Goal: Information Seeking & Learning: Learn about a topic

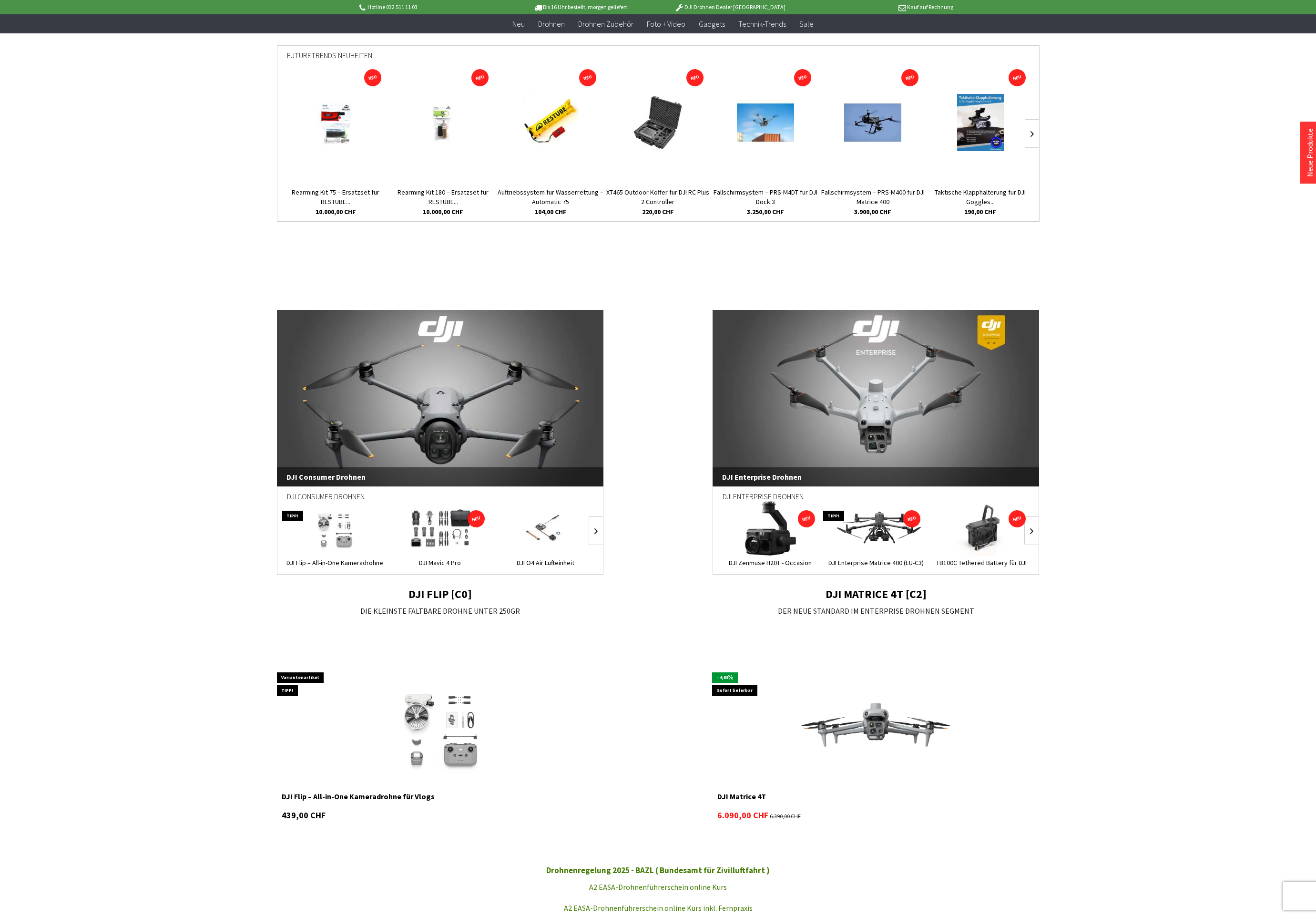
scroll to position [326, 0]
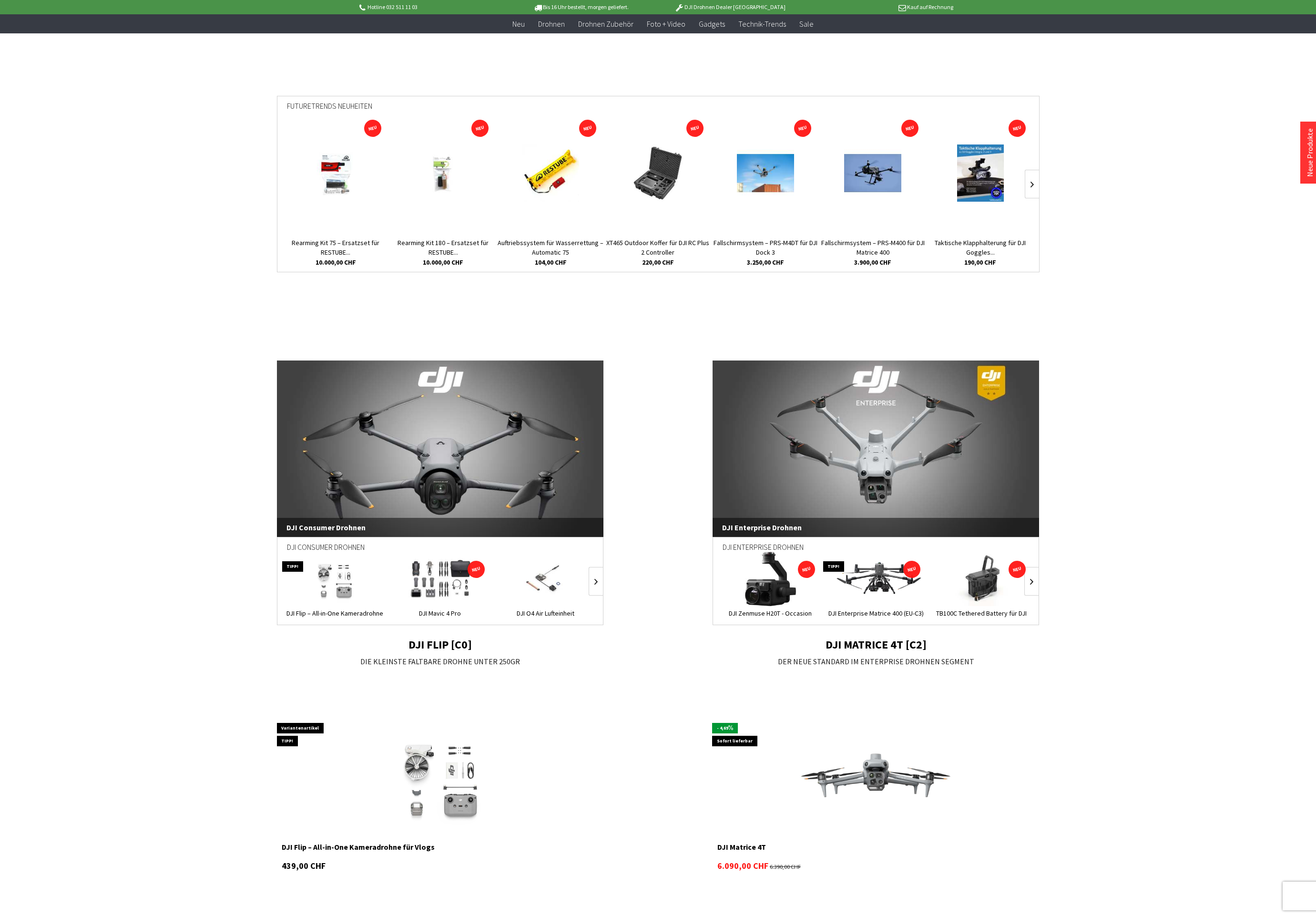
click at [449, 574] on img at bounding box center [440, 579] width 73 height 54
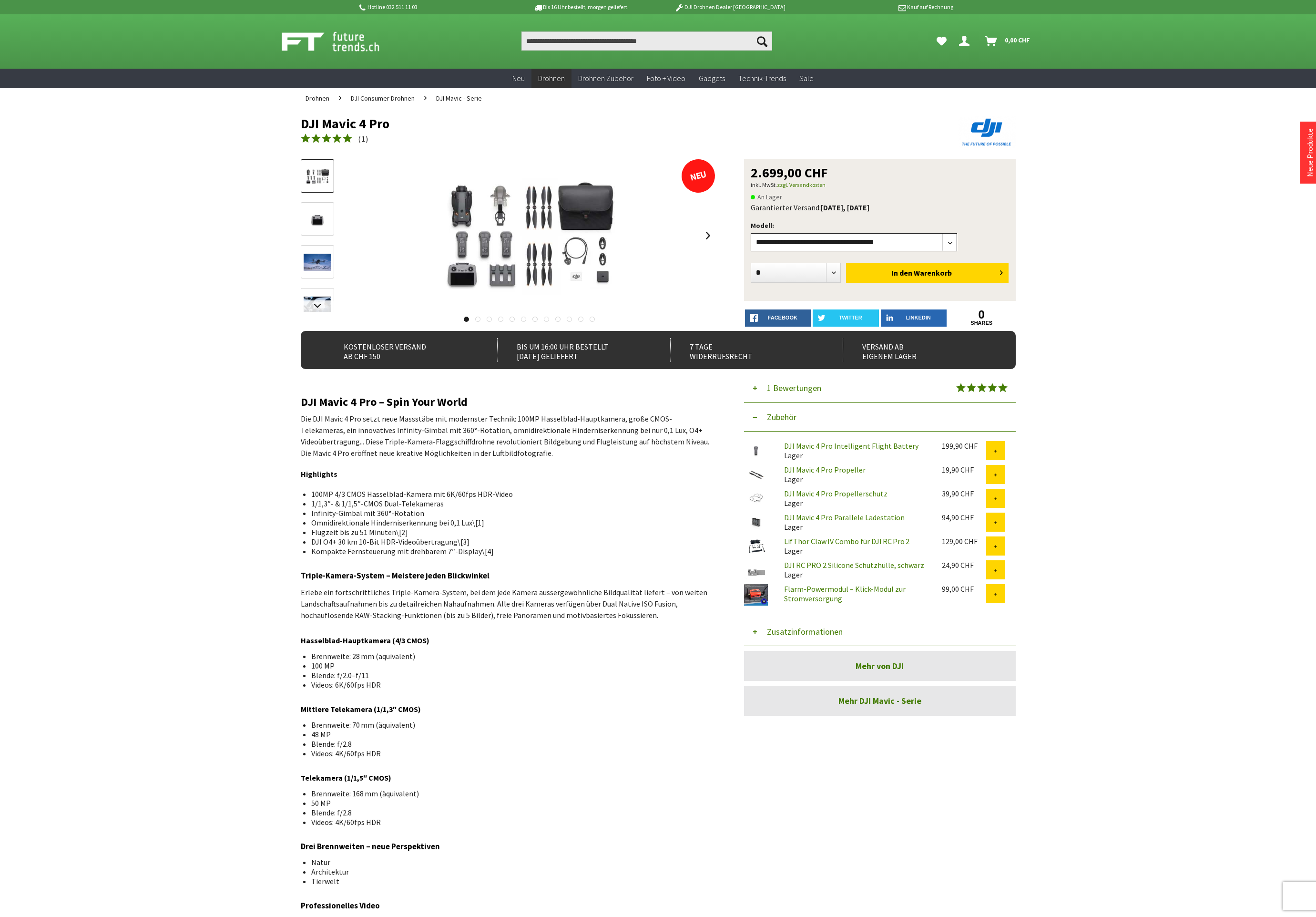
select select"] "***"
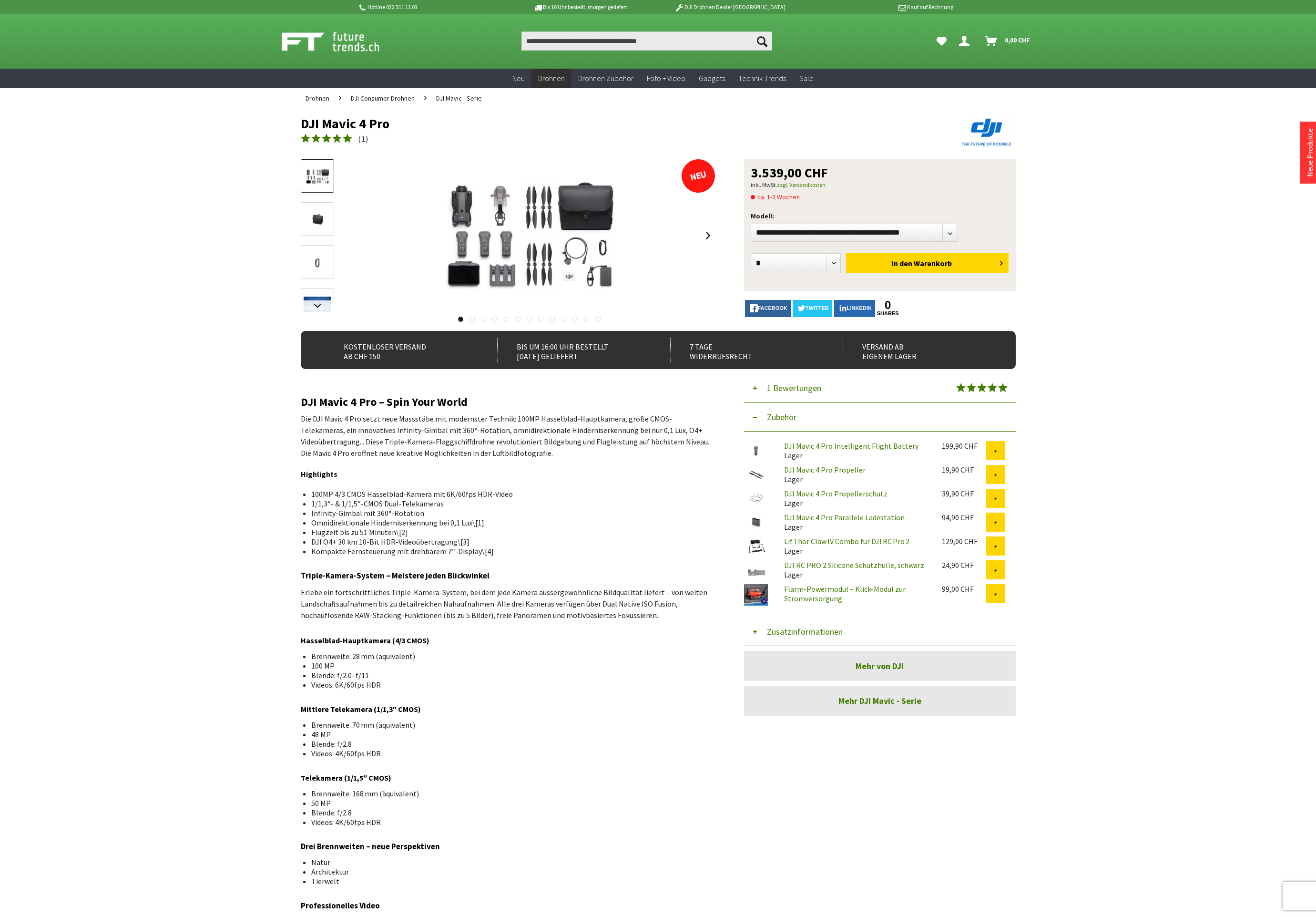
click at [963, 41] on icon "Hi, Jerry - Dein Konto" at bounding box center [964, 37] width 10 height 8
click at [913, 74] on span "Hi, Jerry" at bounding box center [927, 69] width 80 height 27
click at [965, 41] on icon "Hi, Jerry - Dein Konto" at bounding box center [964, 37] width 10 height 8
click at [909, 109] on link "Persönliche Daten" at bounding box center [924, 109] width 76 height 14
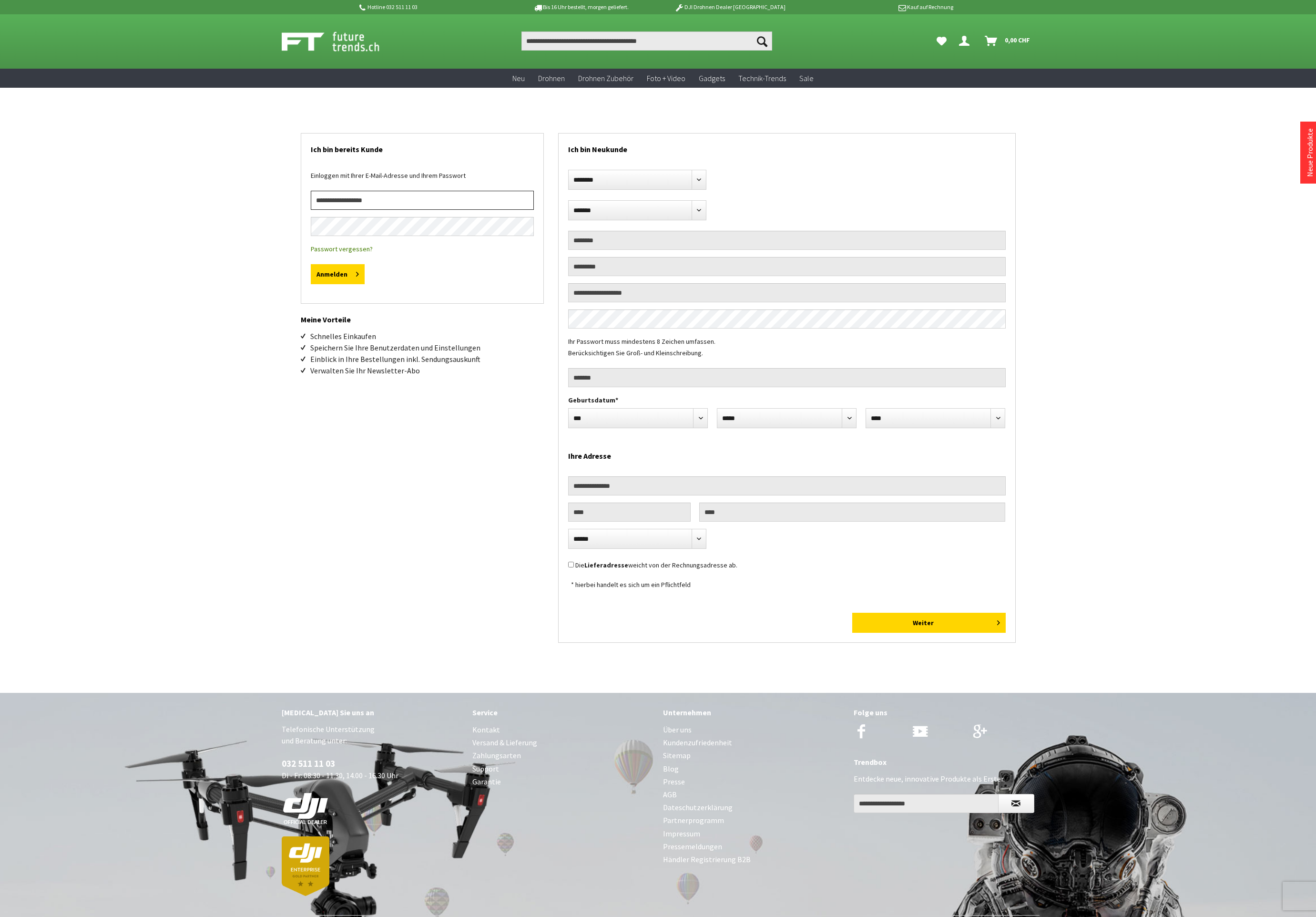
type input "**********"
click at [344, 275] on button "Anmelden" at bounding box center [338, 274] width 54 height 20
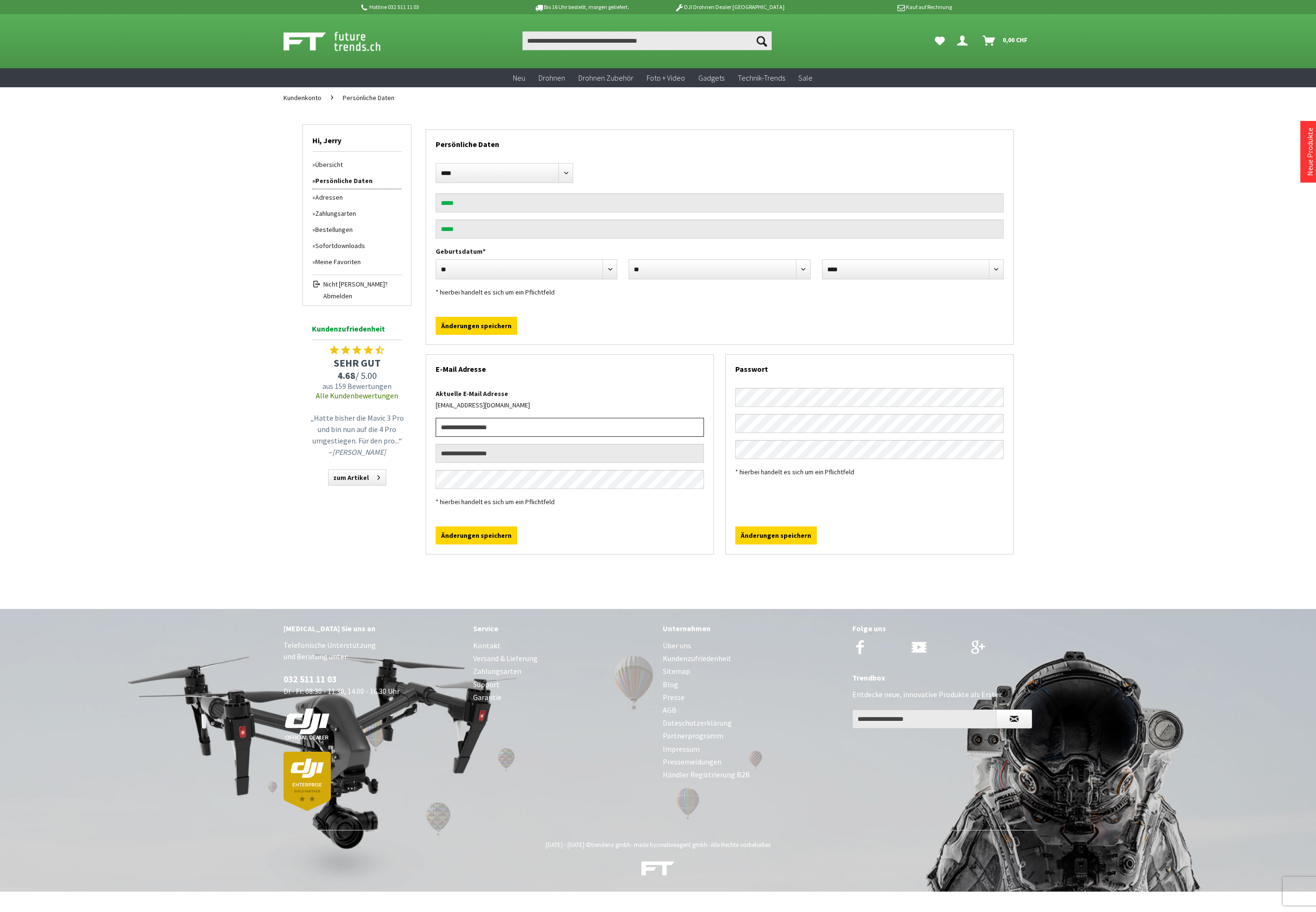
type input "**********"
click at [480, 533] on button "Änderungen speichern" at bounding box center [476, 535] width 82 height 18
click at [337, 228] on link "Bestellungen" at bounding box center [357, 229] width 89 height 16
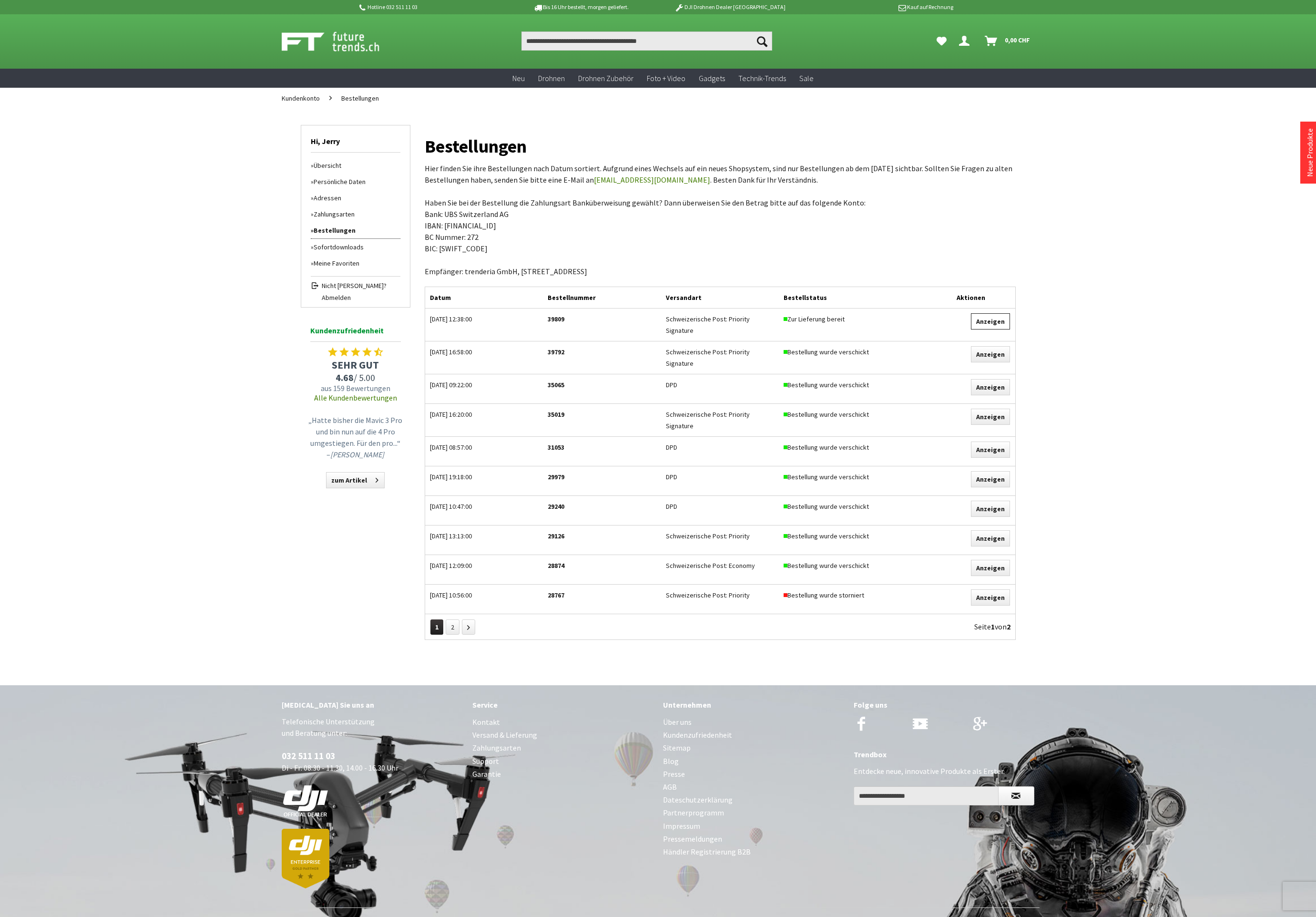
click at [1001, 320] on link "Anzeigen" at bounding box center [991, 321] width 39 height 16
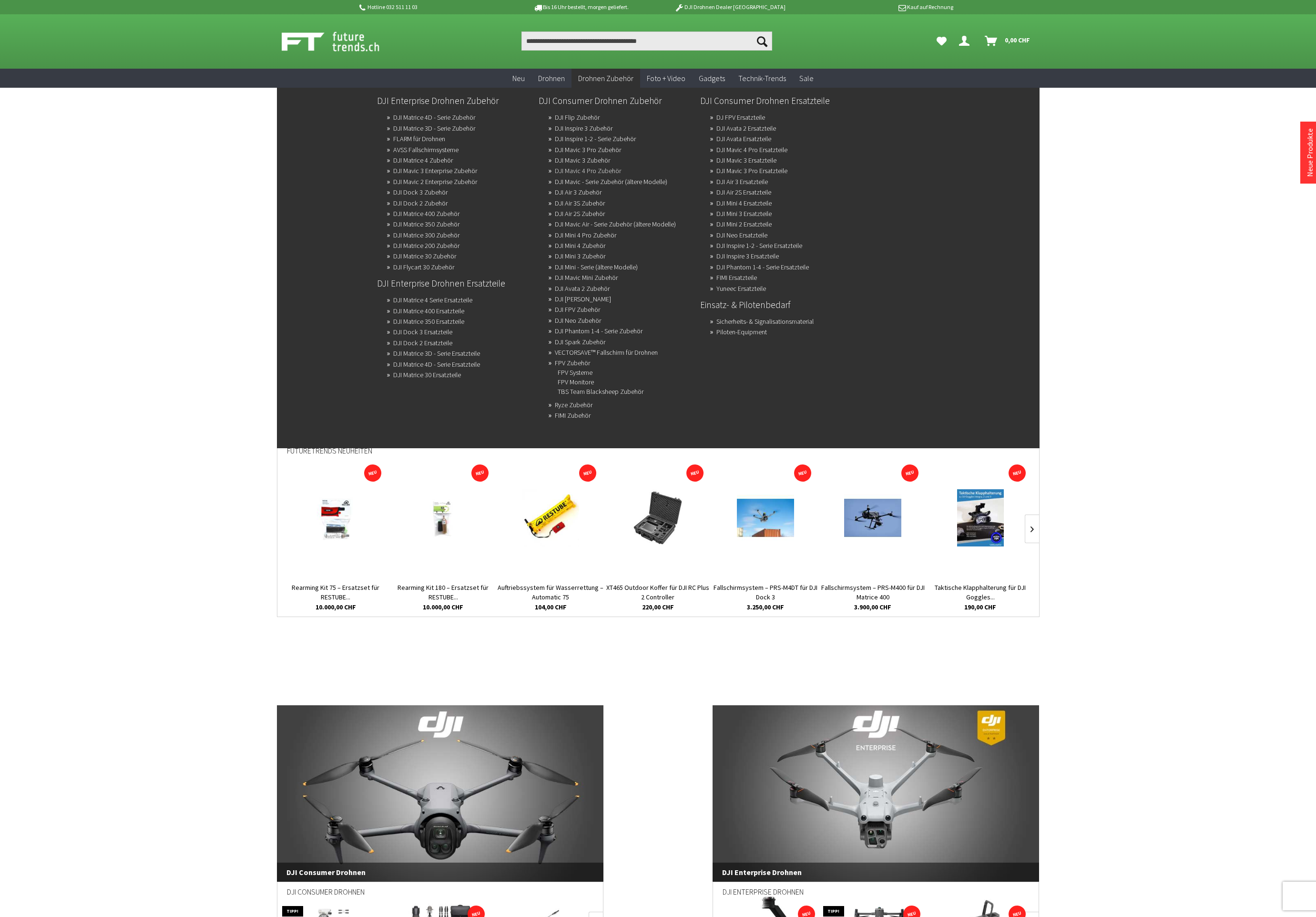
click at [597, 169] on link "DJI Mavic 4 Pro Zubehör" at bounding box center [588, 171] width 66 height 13
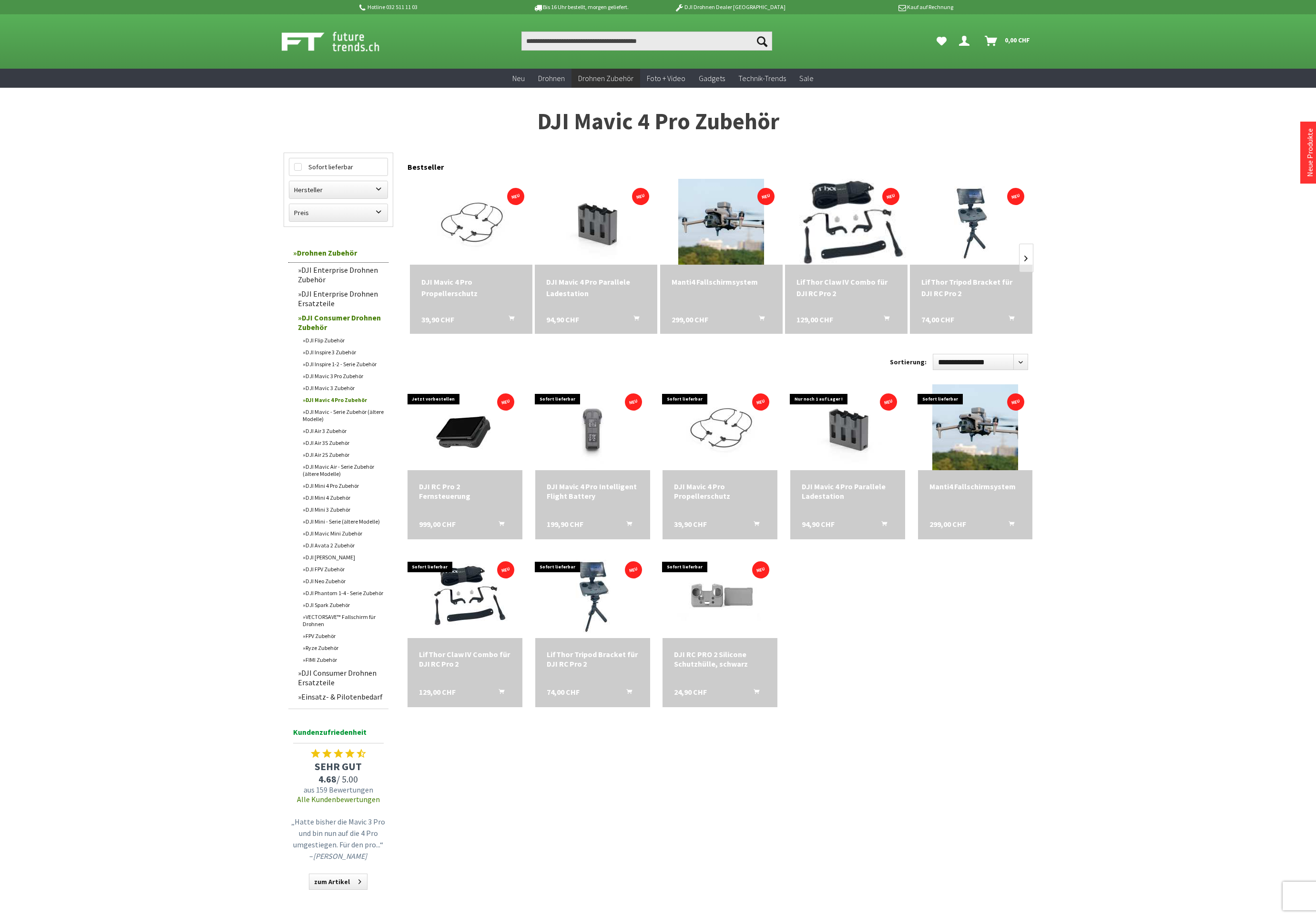
click at [851, 221] on img at bounding box center [846, 221] width 147 height 120
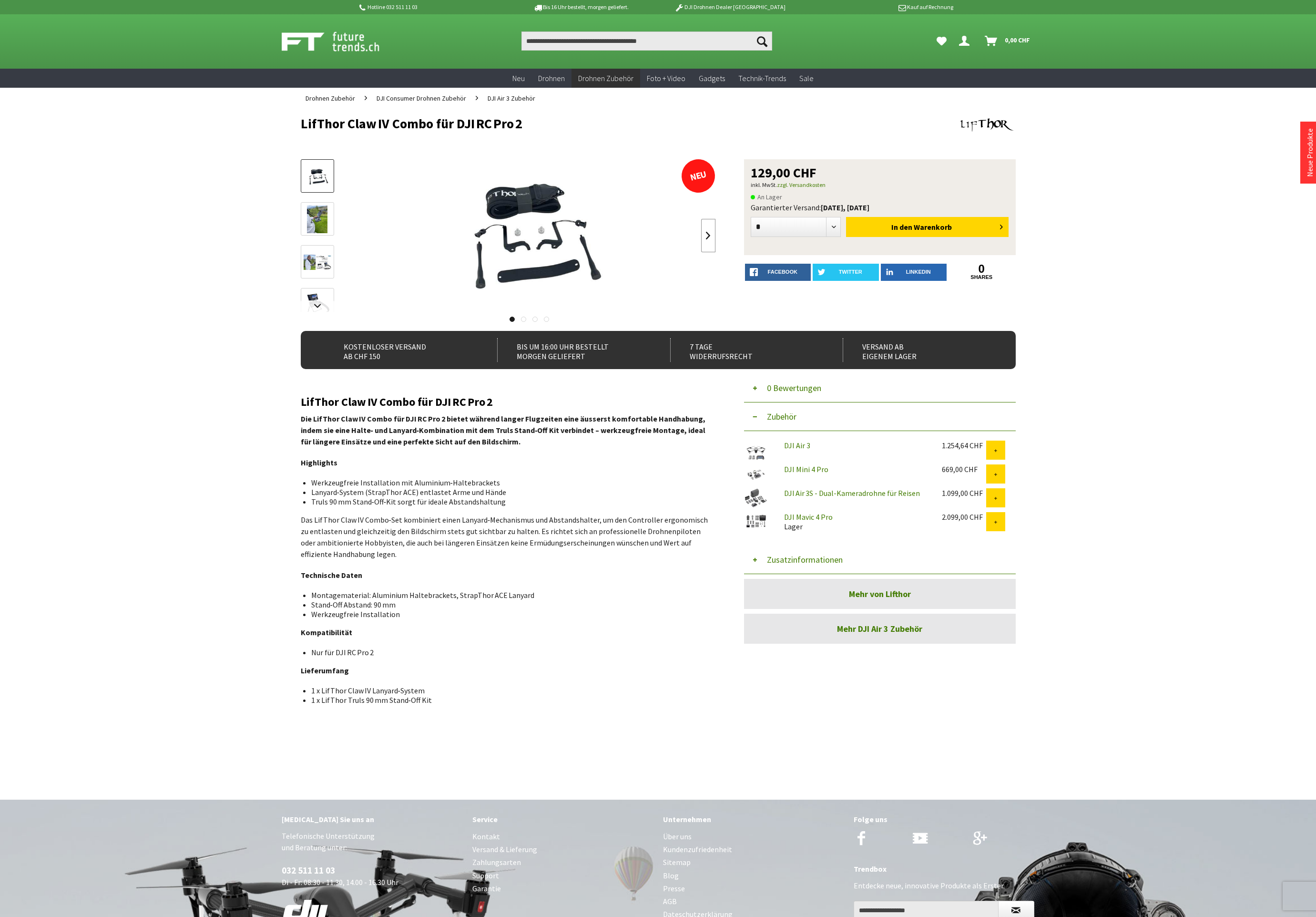
click at [707, 233] on link at bounding box center [708, 235] width 14 height 34
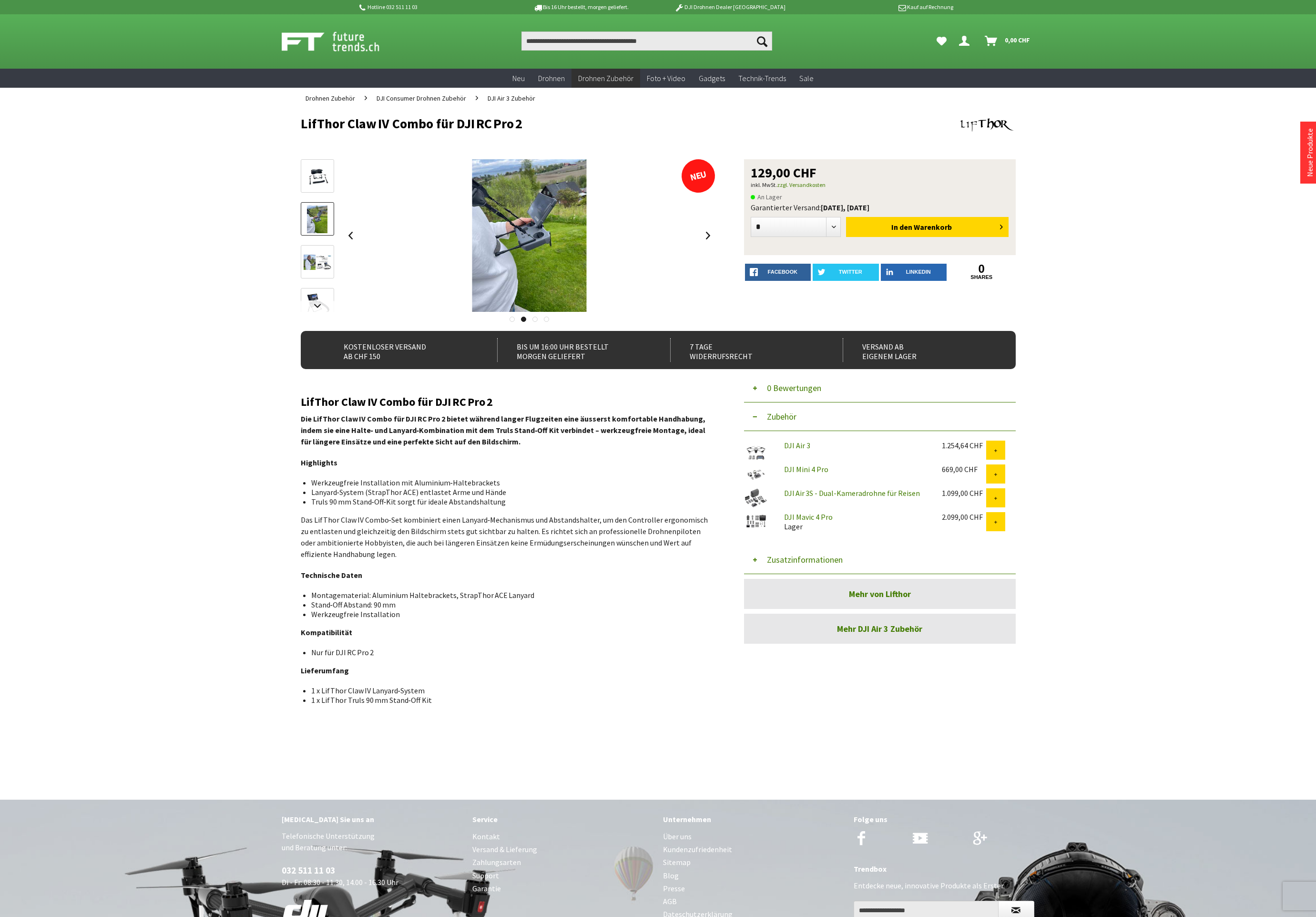
click at [320, 253] on link at bounding box center [318, 261] width 34 height 34
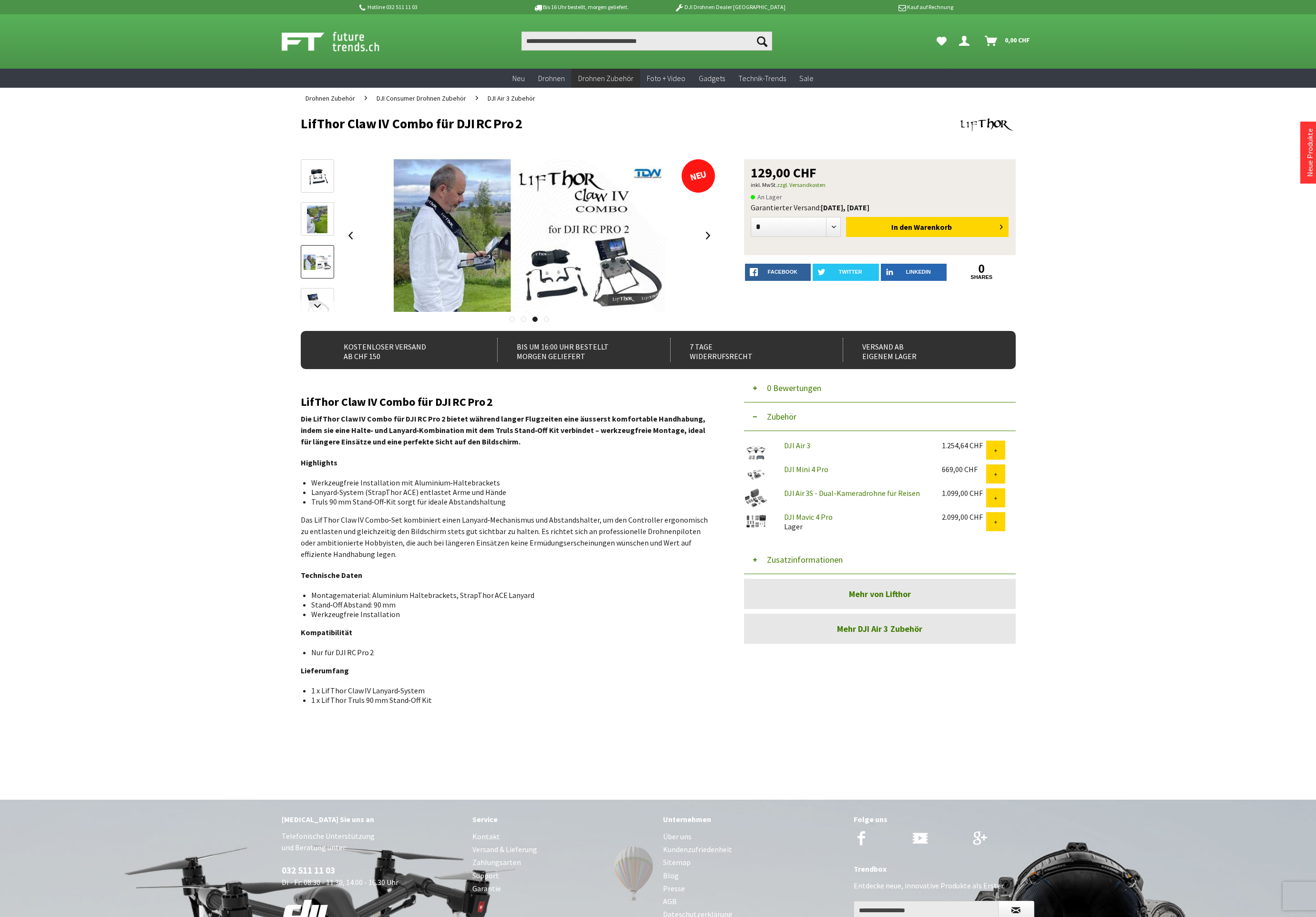
click at [316, 295] on img at bounding box center [317, 305] width 26 height 28
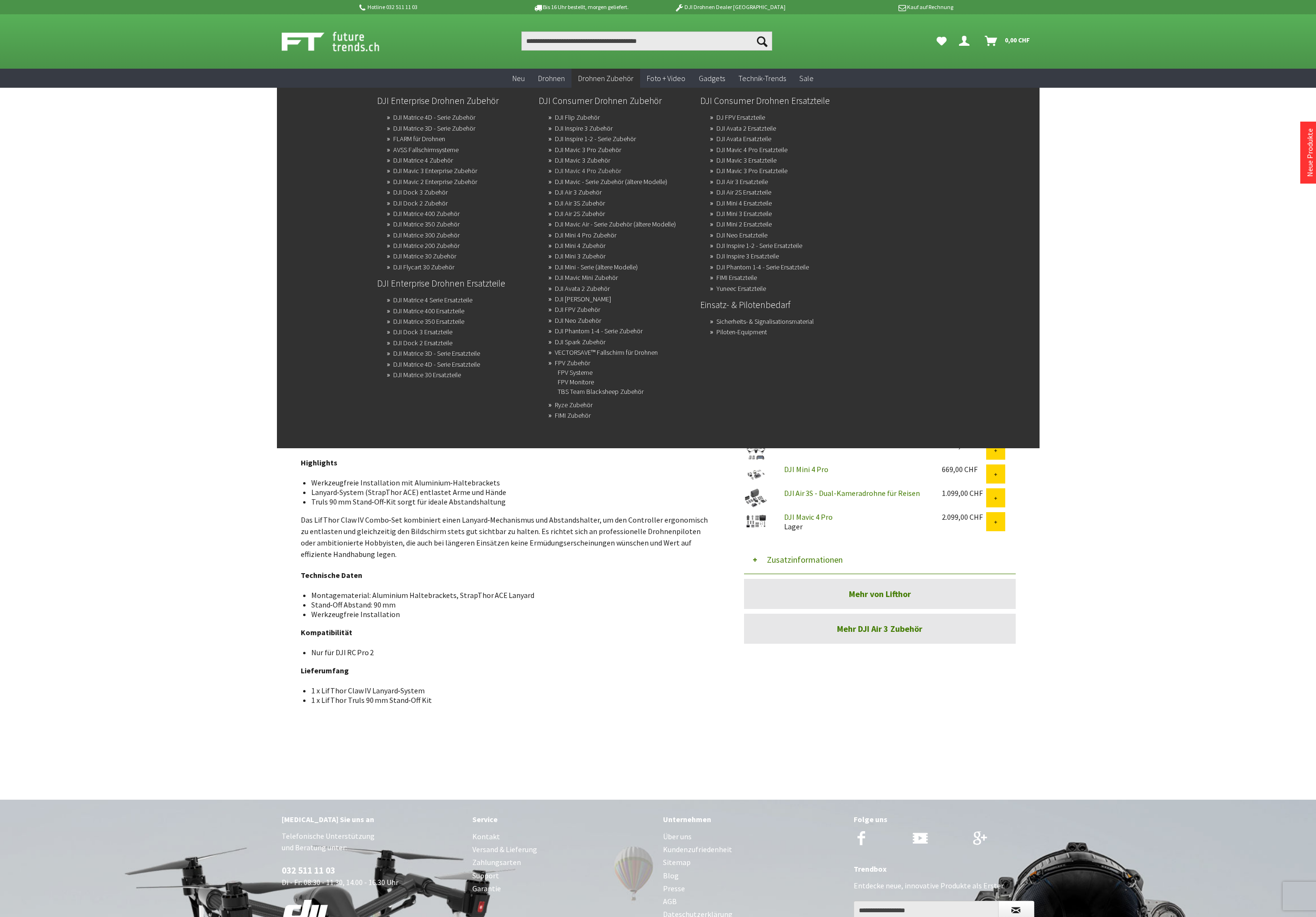
click at [579, 170] on link "DJI Mavic 4 Pro Zubehör" at bounding box center [588, 171] width 66 height 13
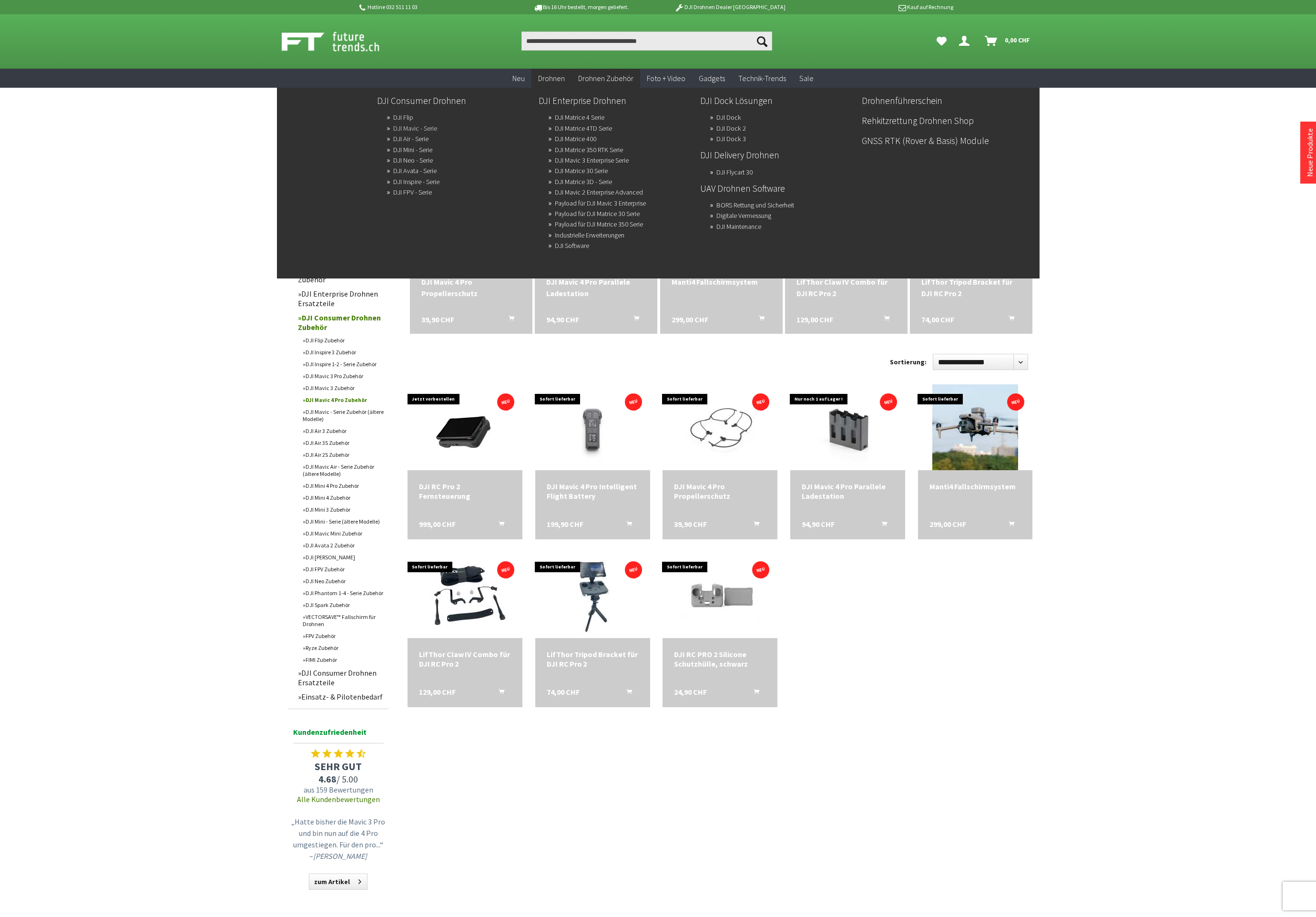
click at [429, 130] on link "DJI Mavic - Serie" at bounding box center [415, 128] width 44 height 13
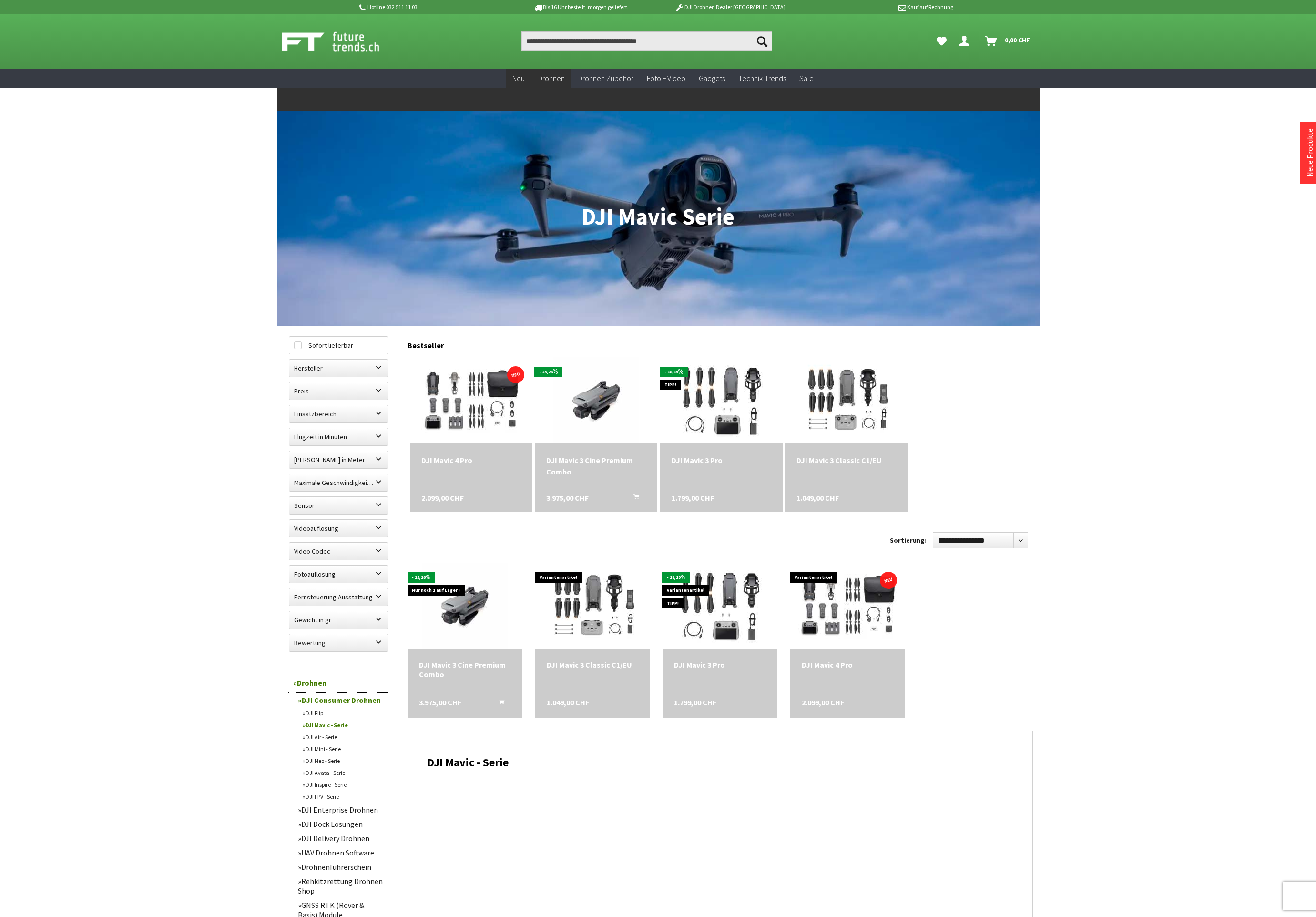
click at [520, 78] on span "Neu" at bounding box center [519, 78] width 12 height 9
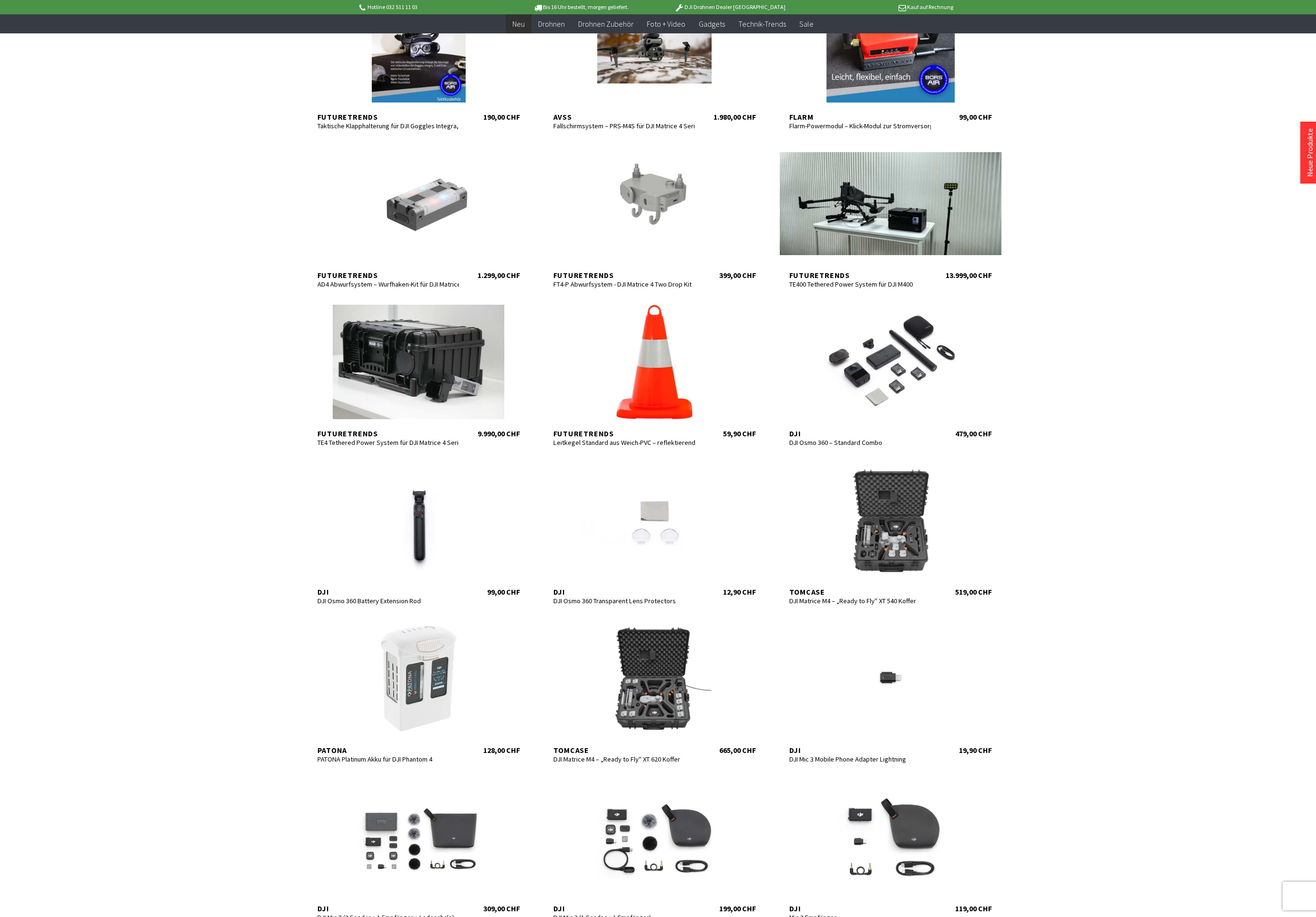
scroll to position [651, 0]
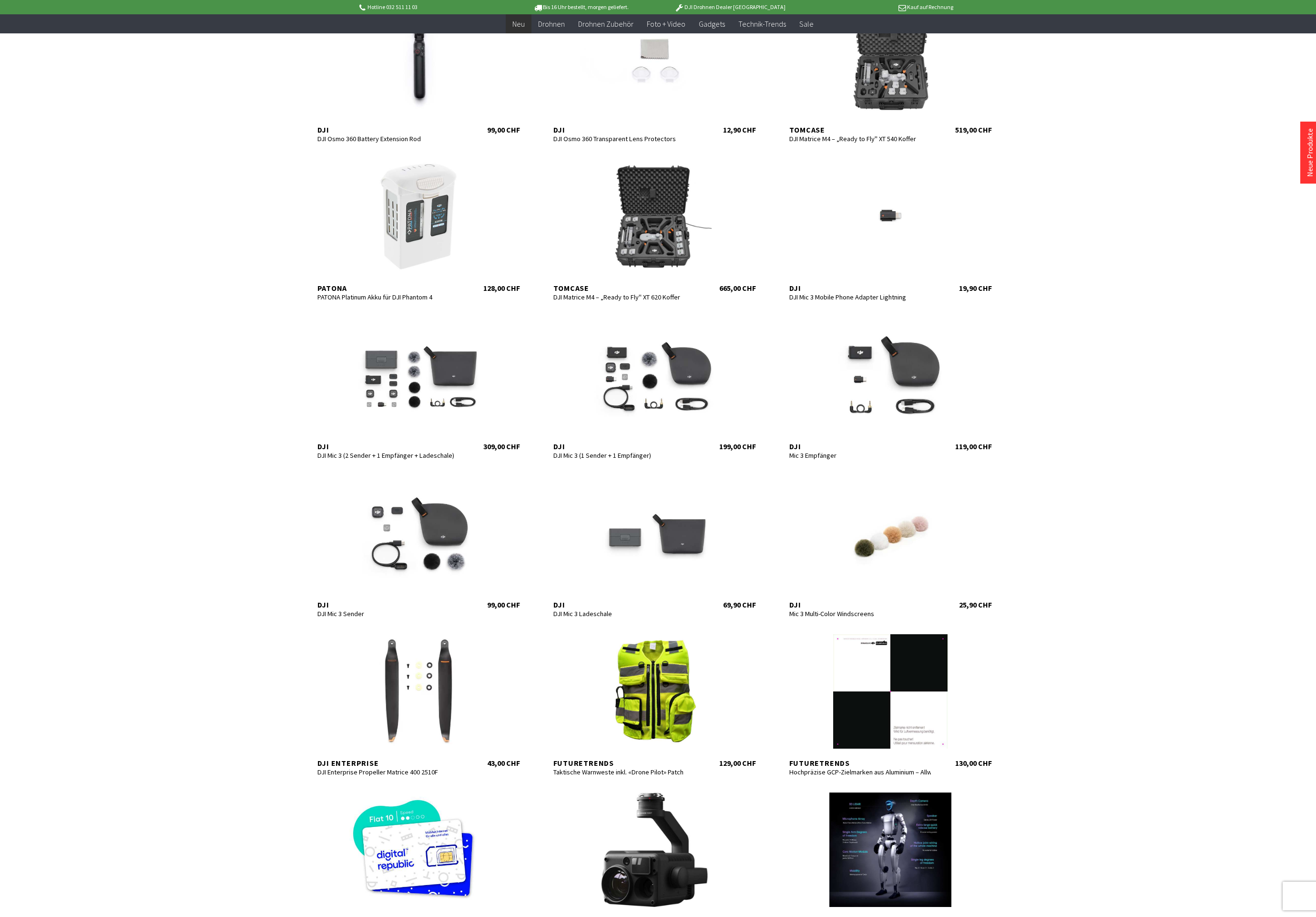
scroll to position [1013, 0]
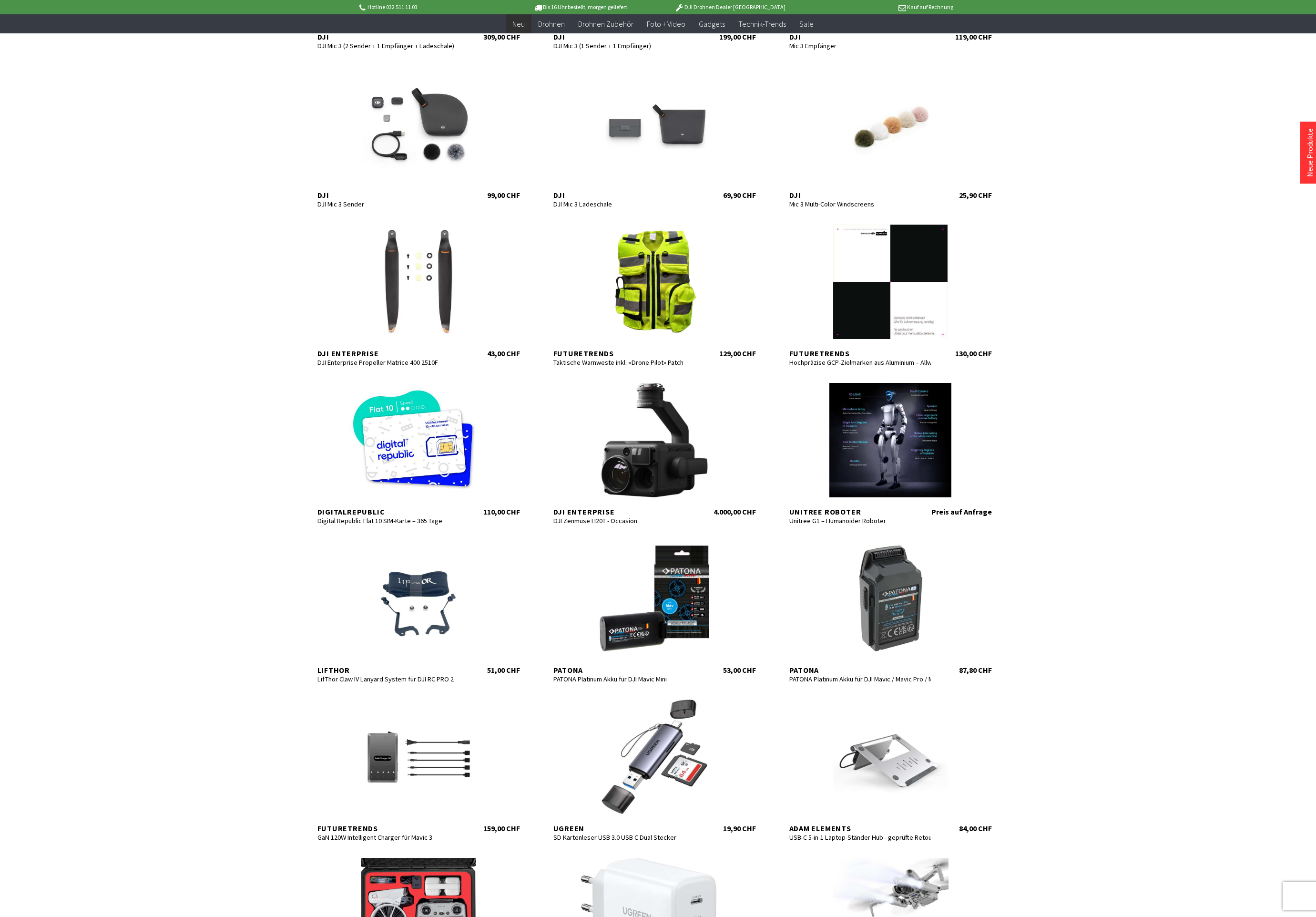
scroll to position [1467, 0]
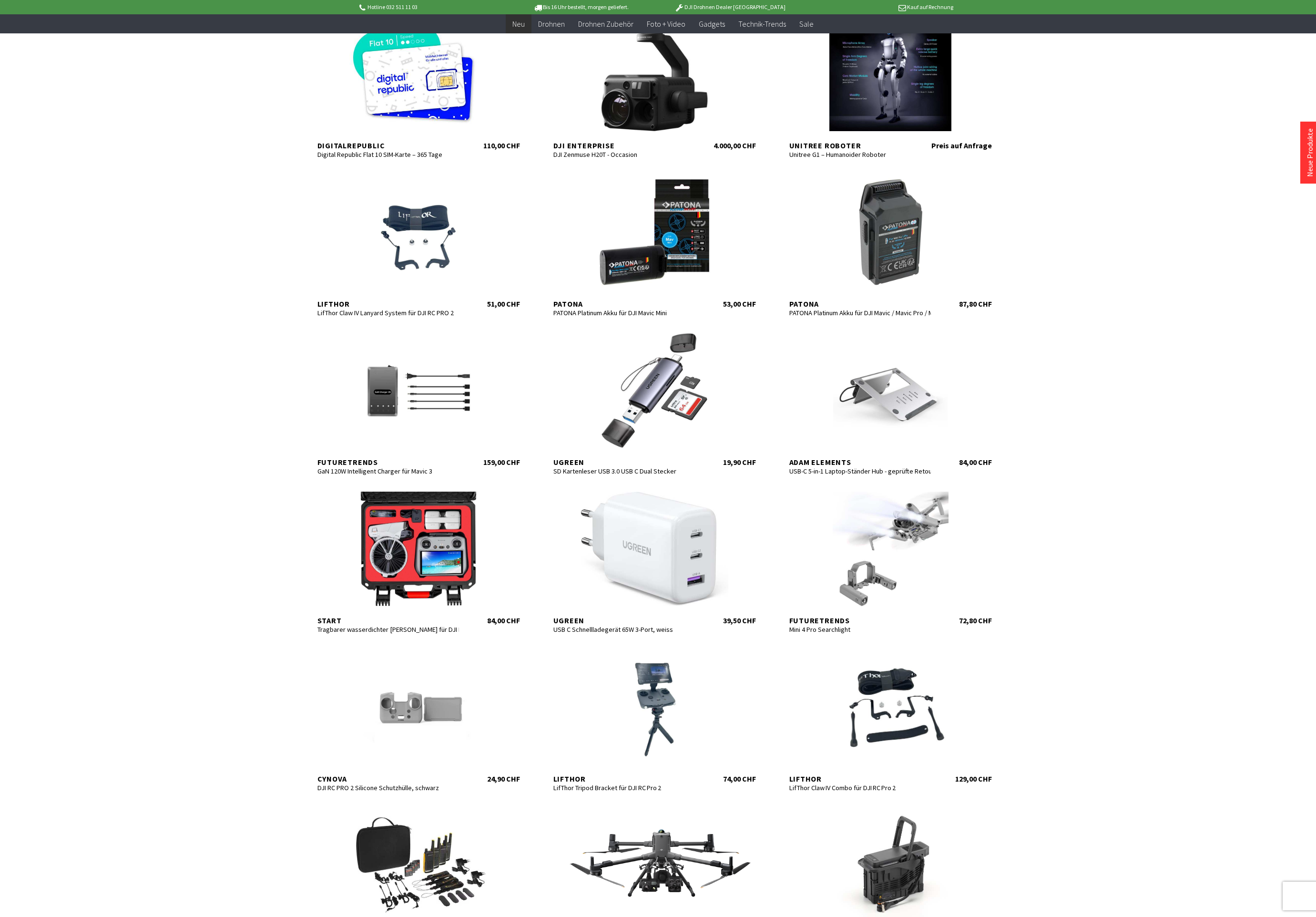
scroll to position [1884, 0]
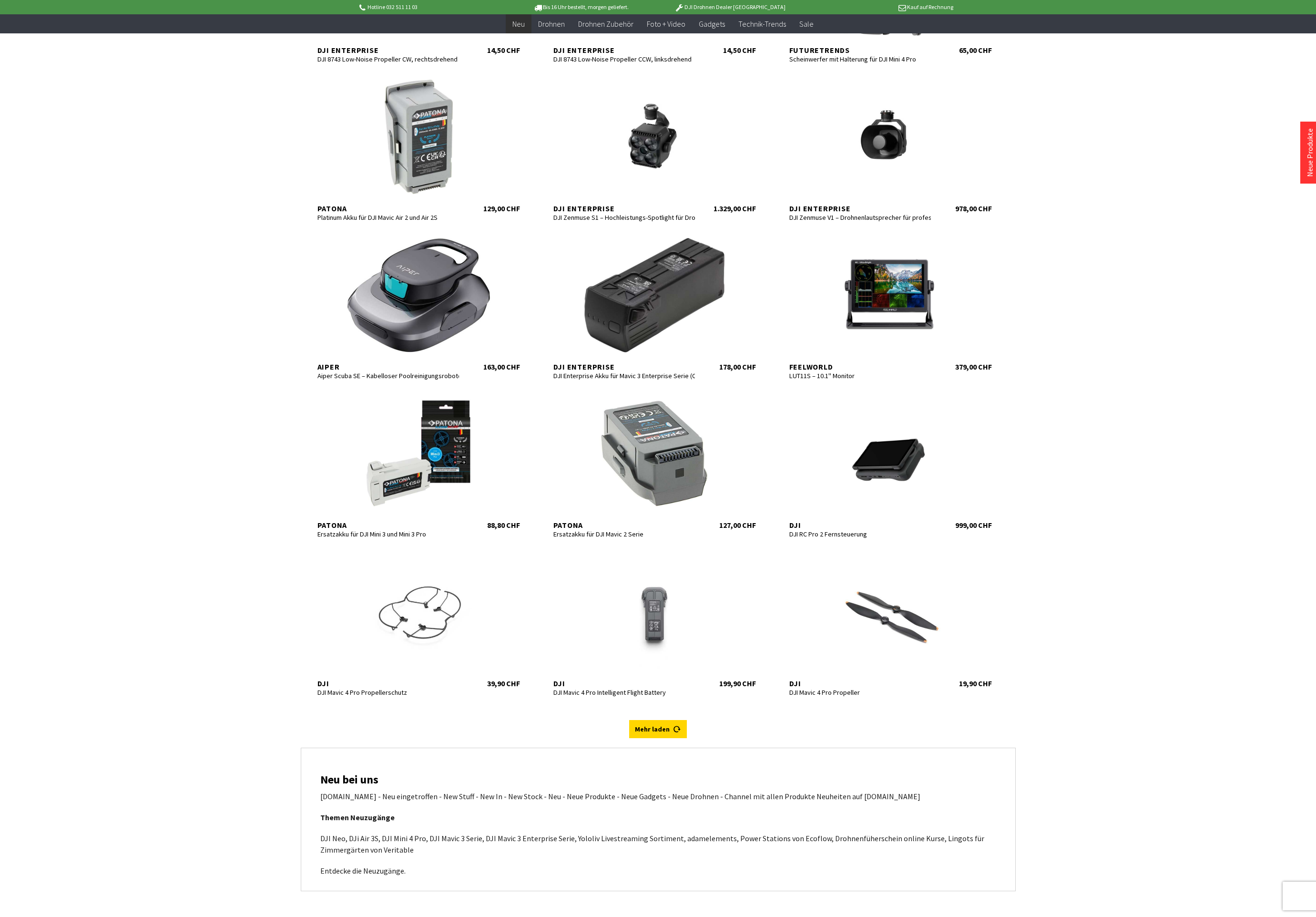
scroll to position [3360, 0]
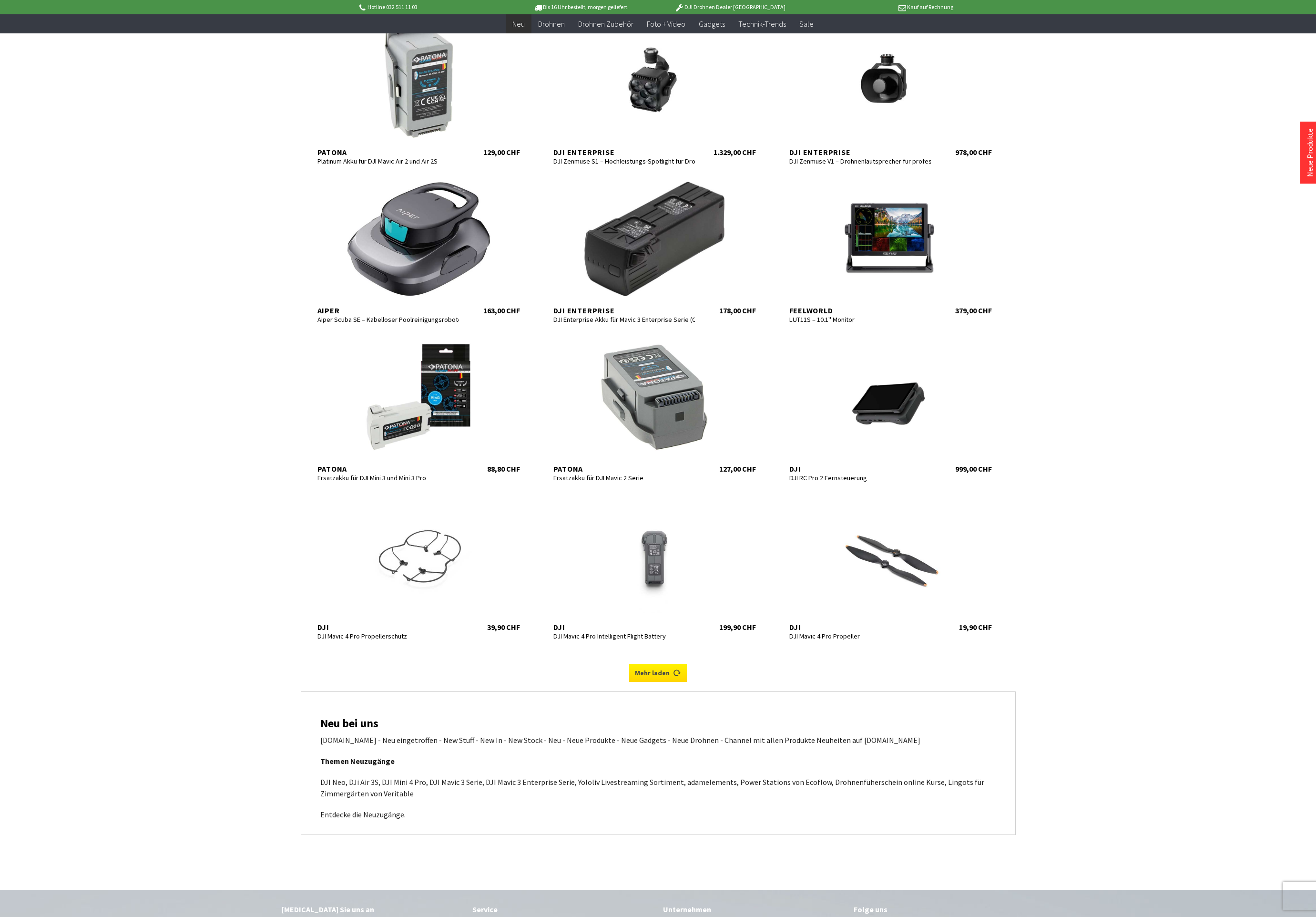
click at [660, 670] on link "Mehr laden" at bounding box center [658, 673] width 58 height 18
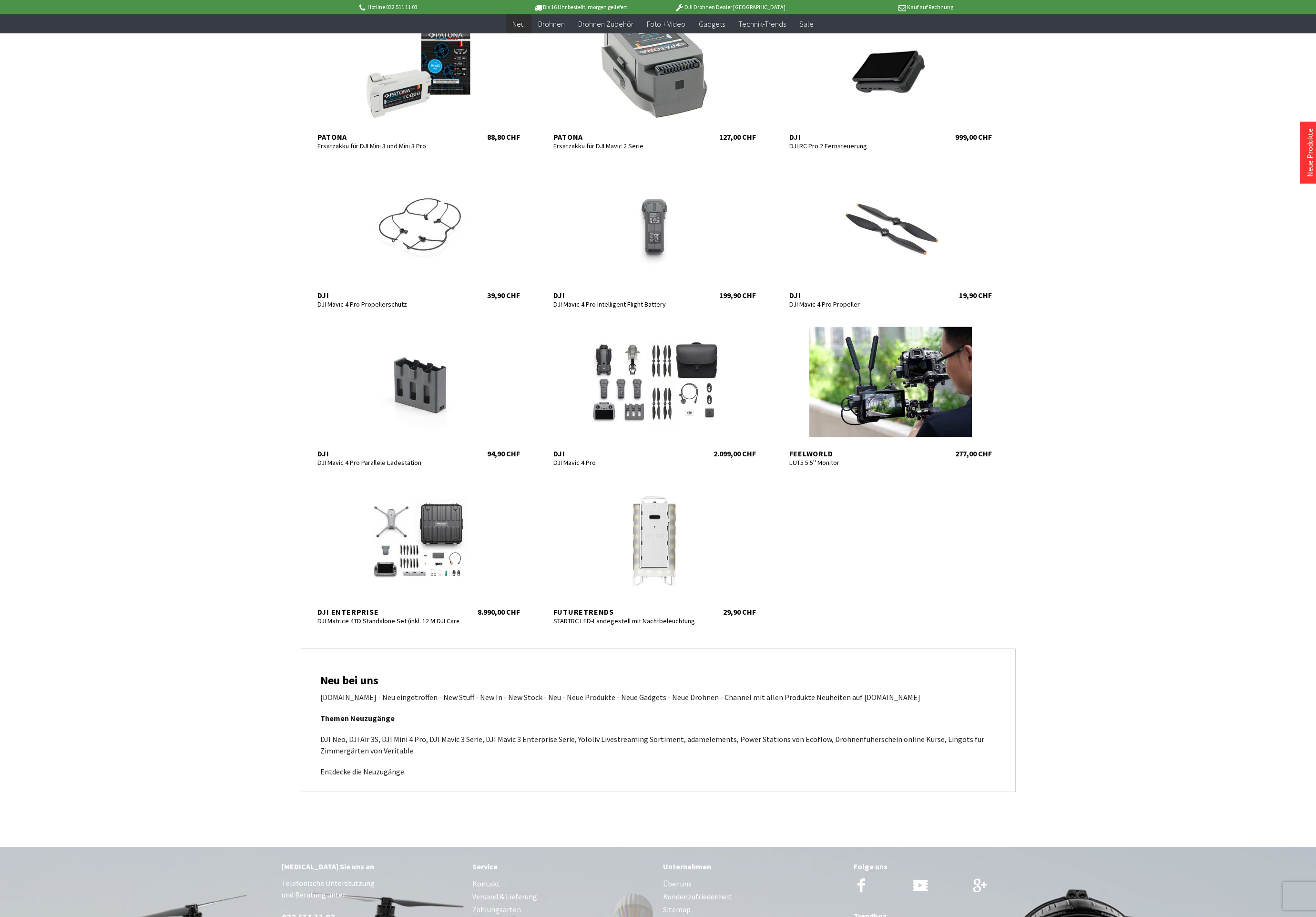
scroll to position [3697, 0]
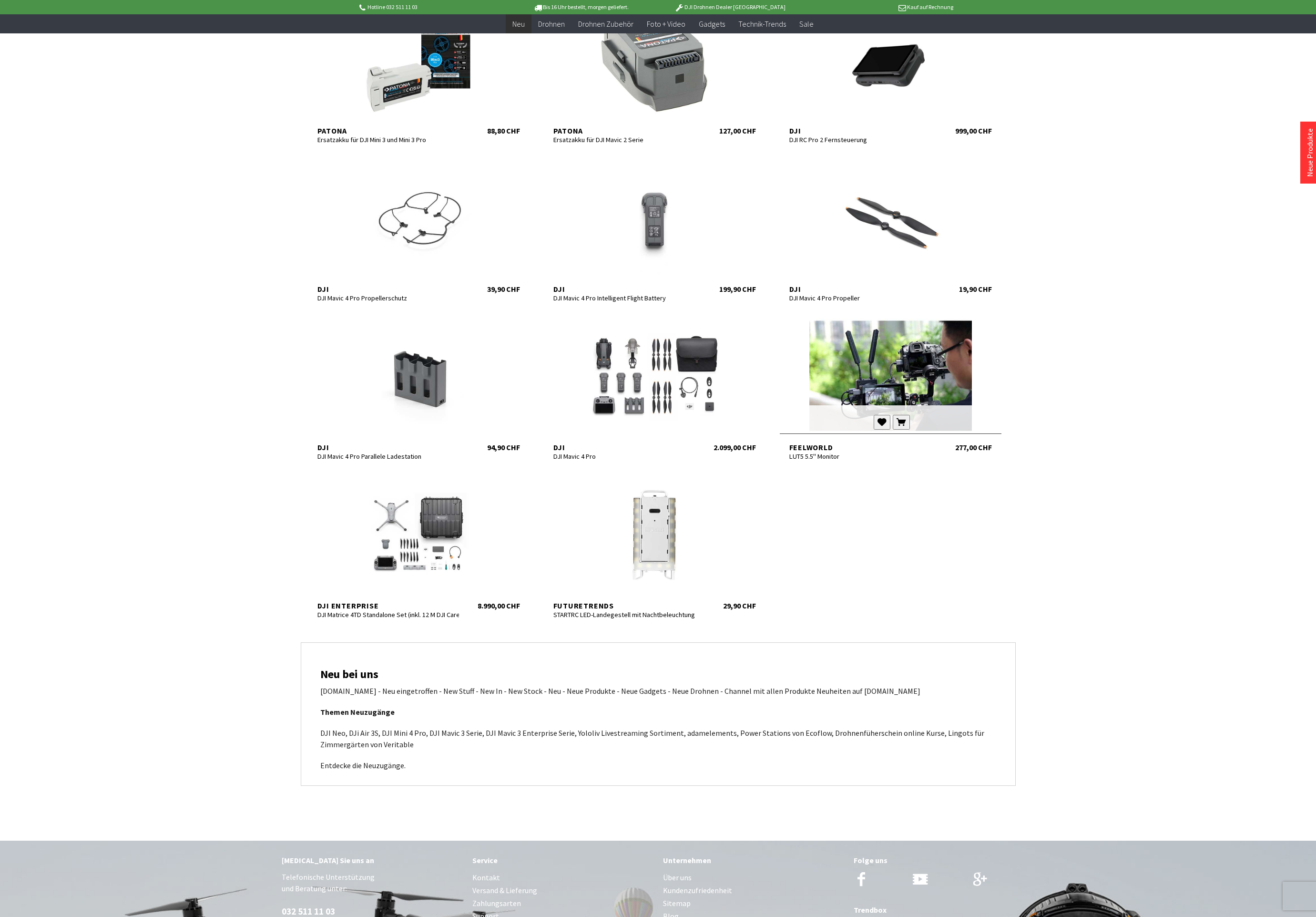
click at [915, 394] on div at bounding box center [891, 376] width 222 height 114
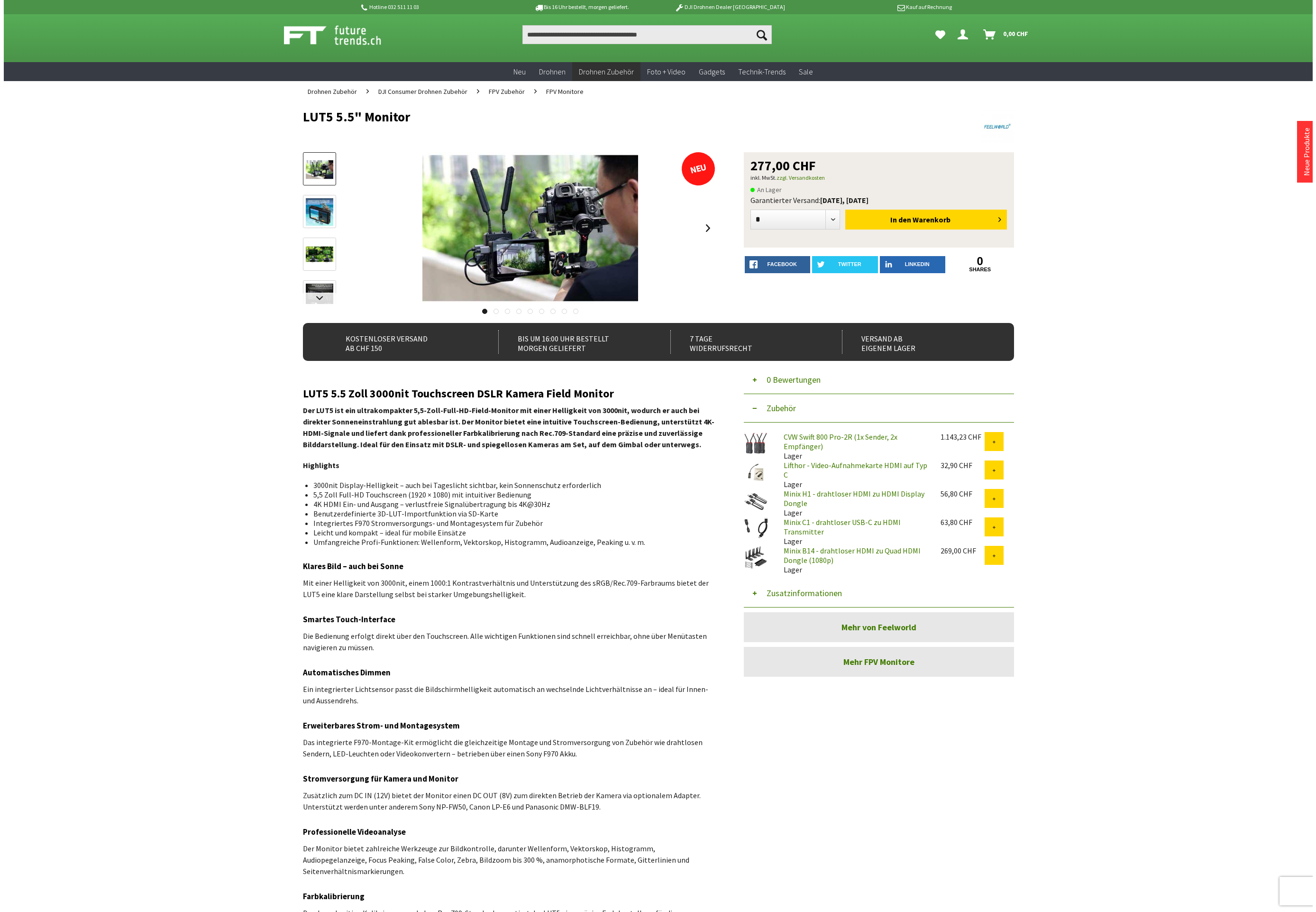
scroll to position [12, 0]
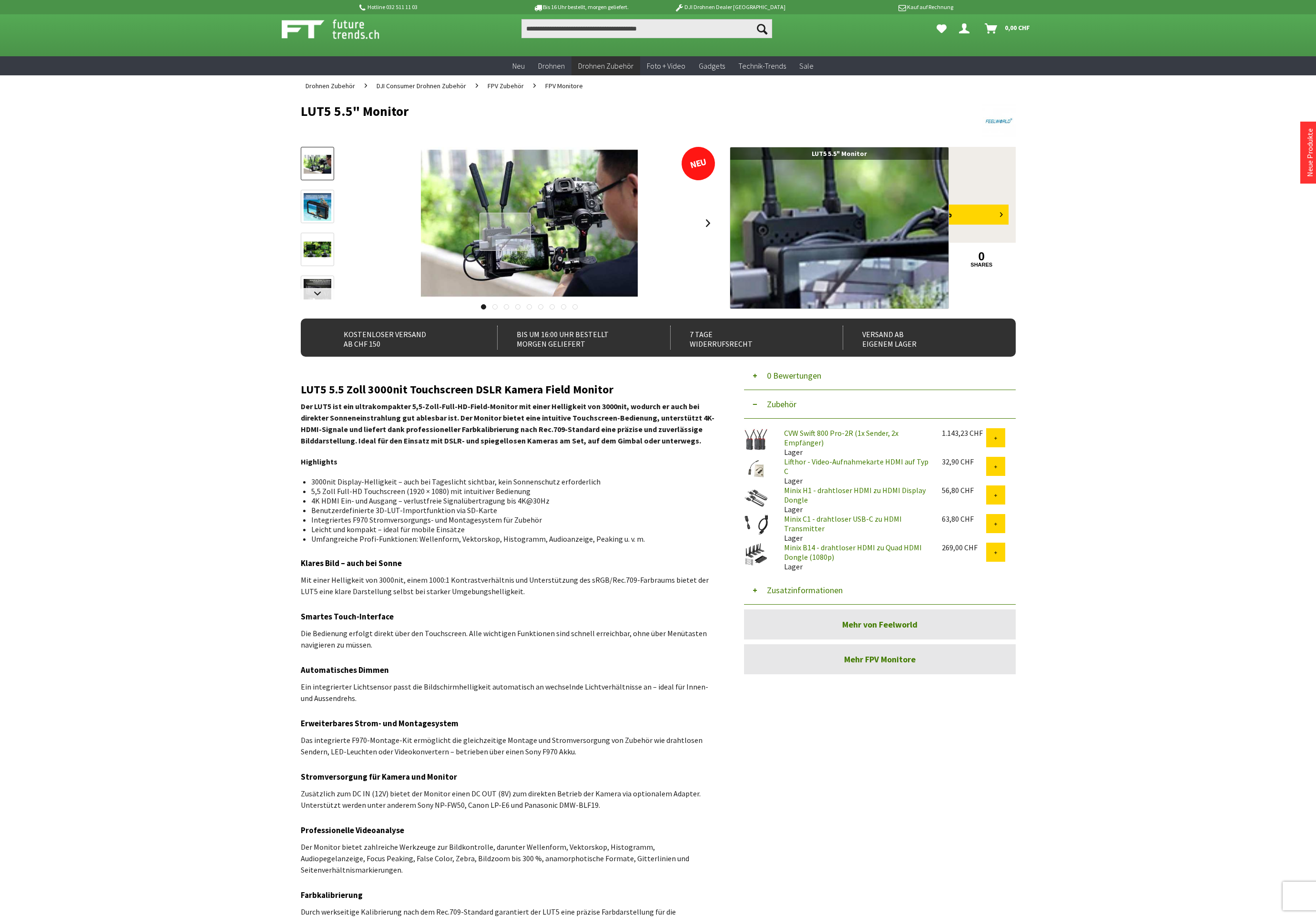
click at [510, 235] on div at bounding box center [505, 232] width 52 height 39
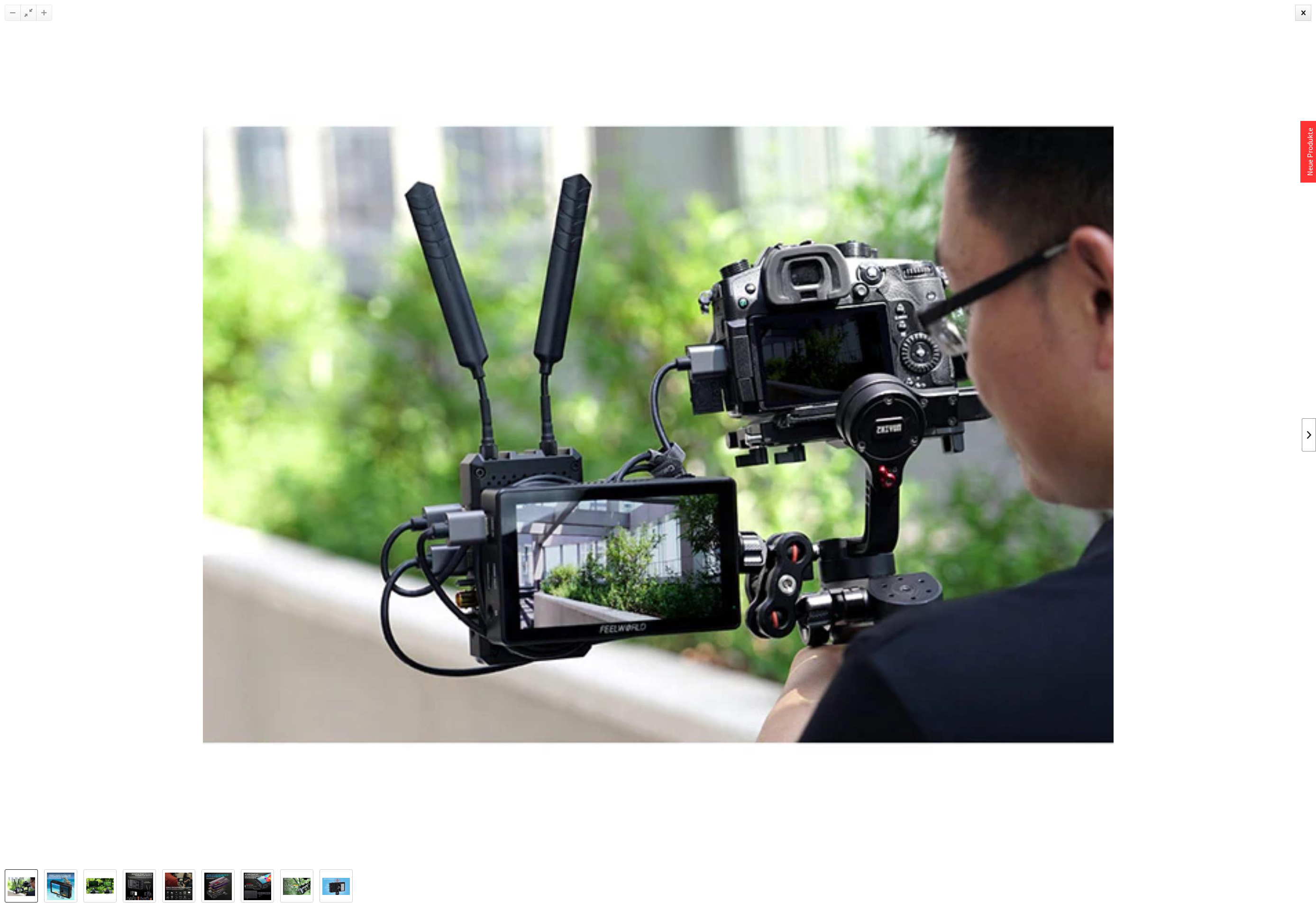
click at [1308, 433] on link at bounding box center [1309, 435] width 14 height 33
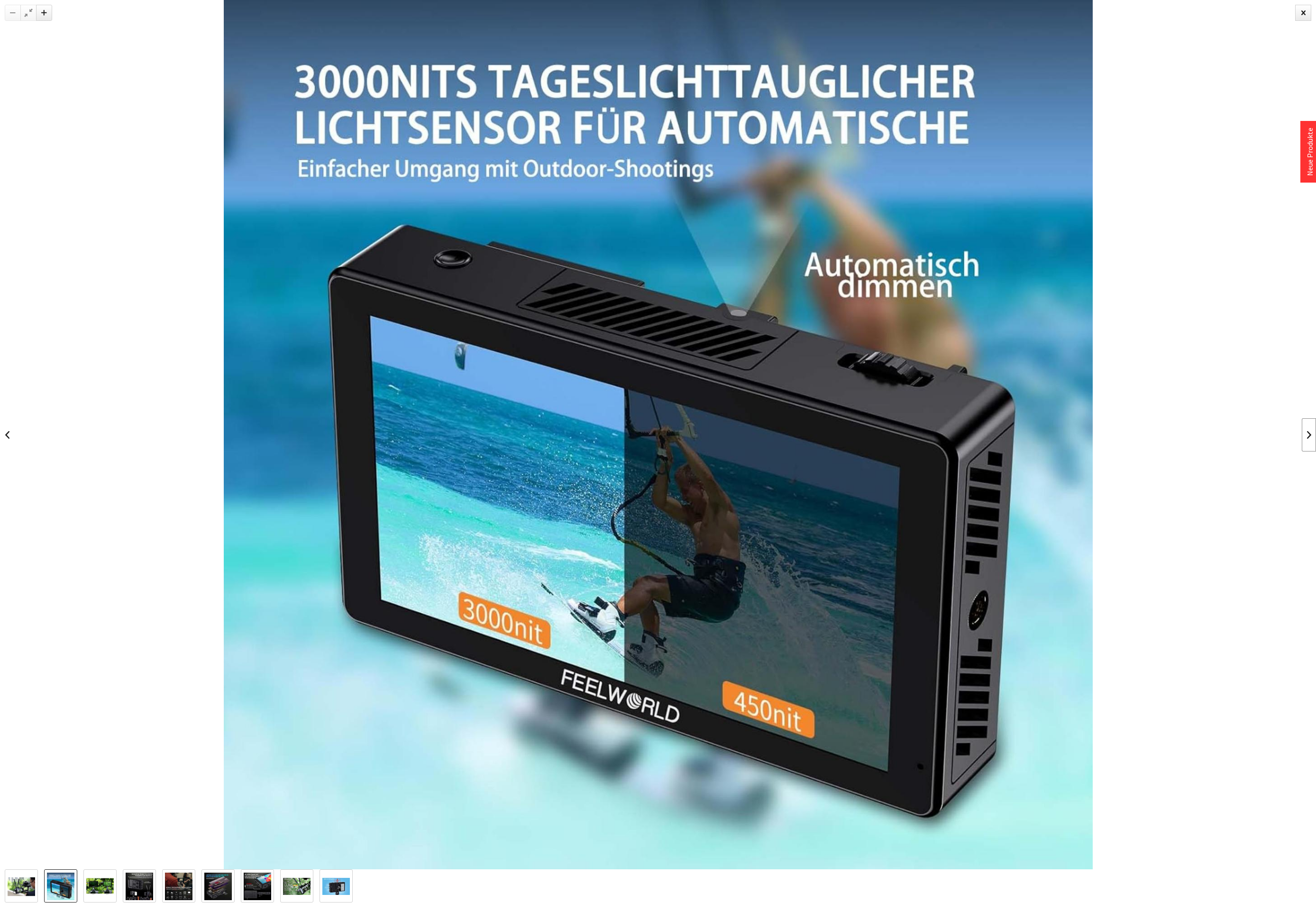
click at [1308, 433] on link at bounding box center [1309, 435] width 14 height 33
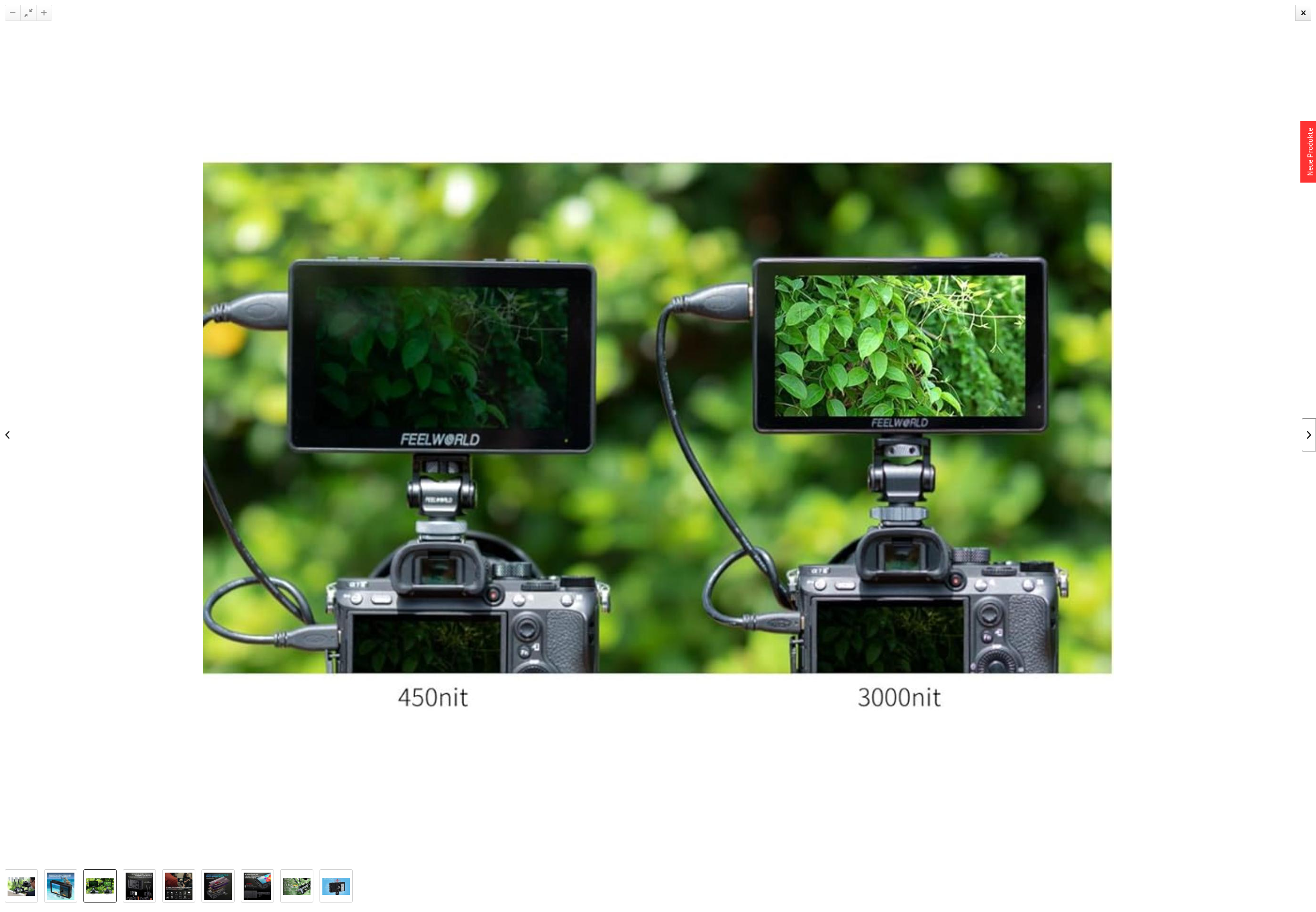
click at [1308, 433] on link at bounding box center [1309, 435] width 14 height 33
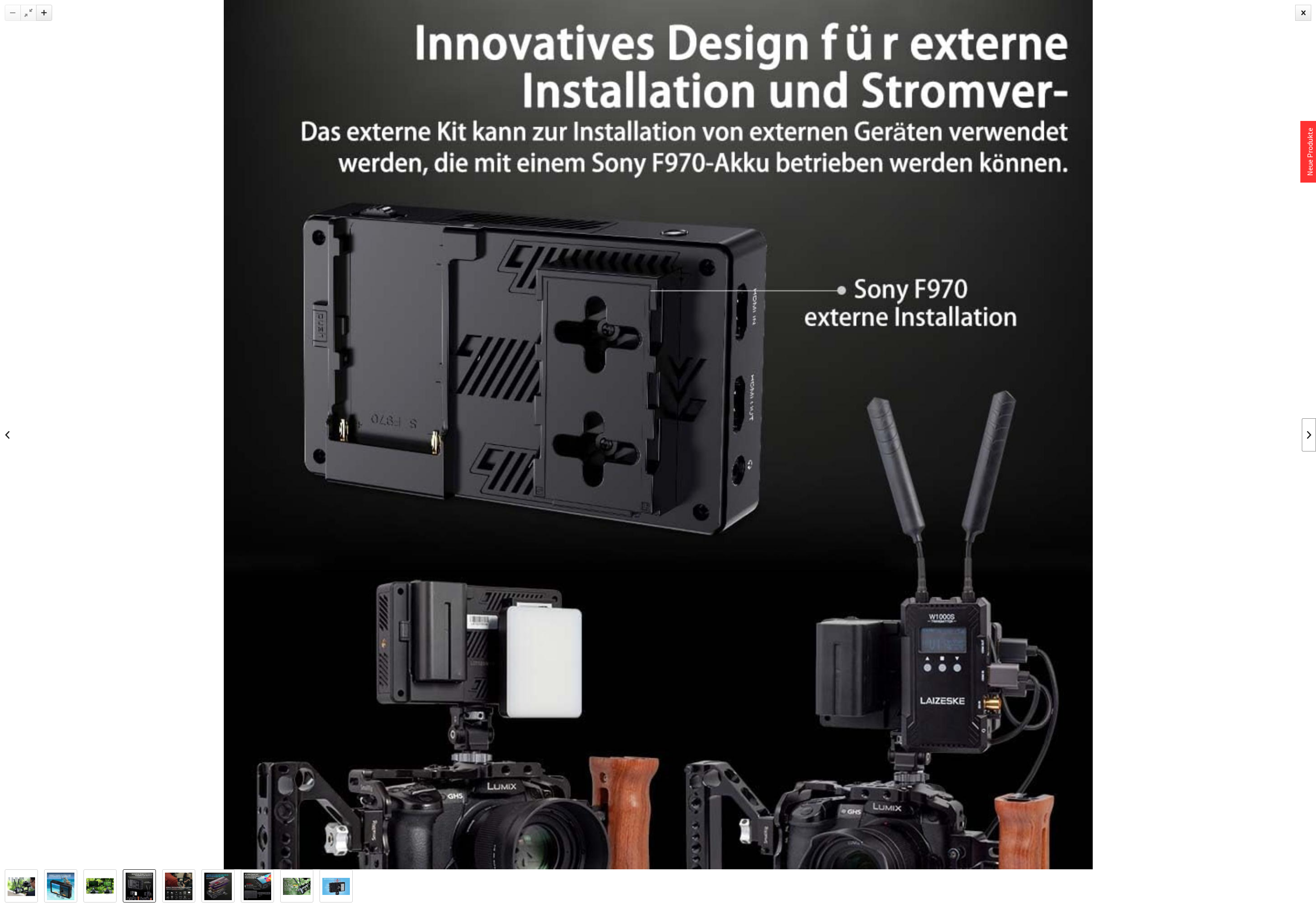
click at [1308, 433] on link at bounding box center [1309, 435] width 14 height 33
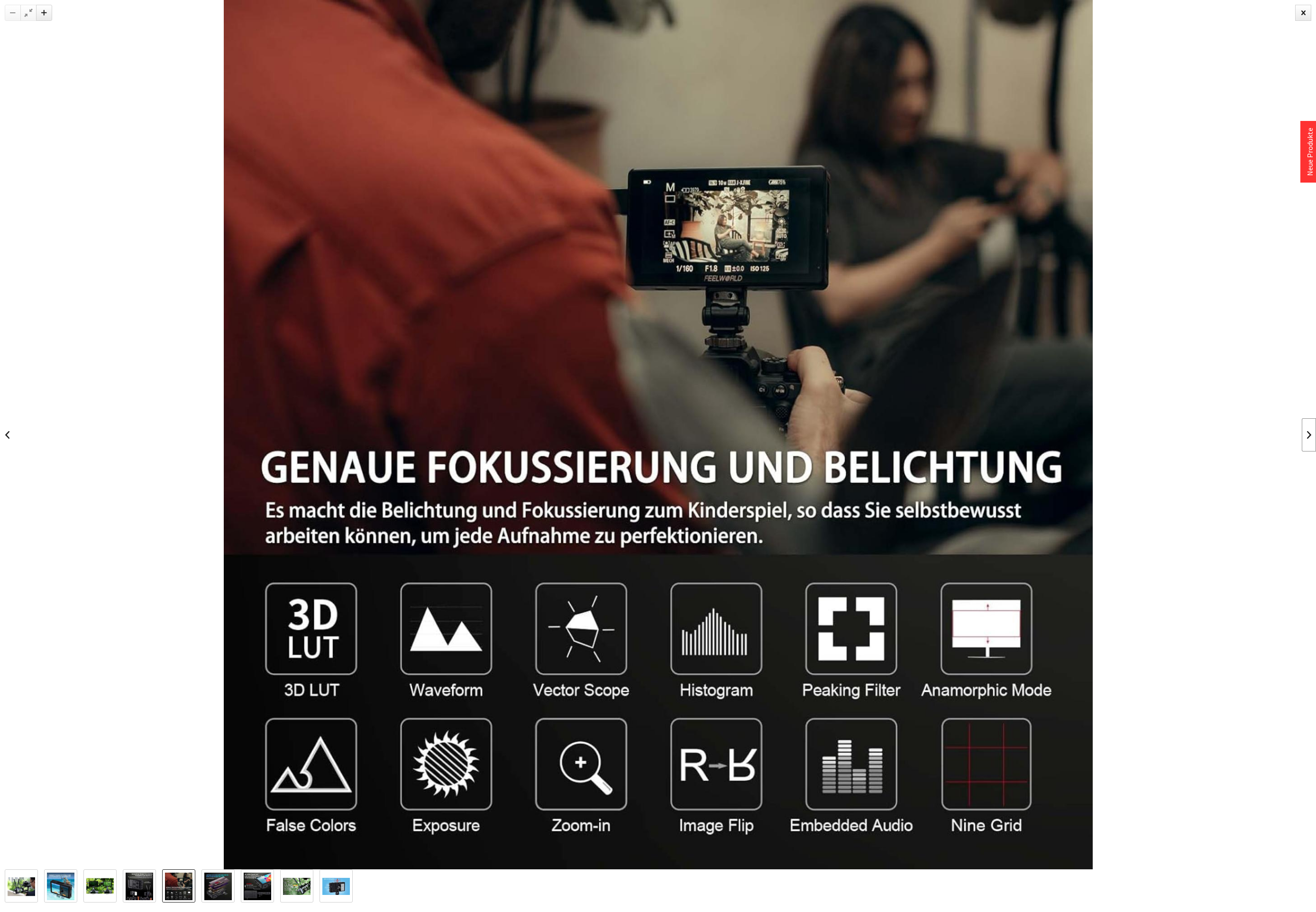
click at [1308, 433] on link at bounding box center [1309, 435] width 14 height 33
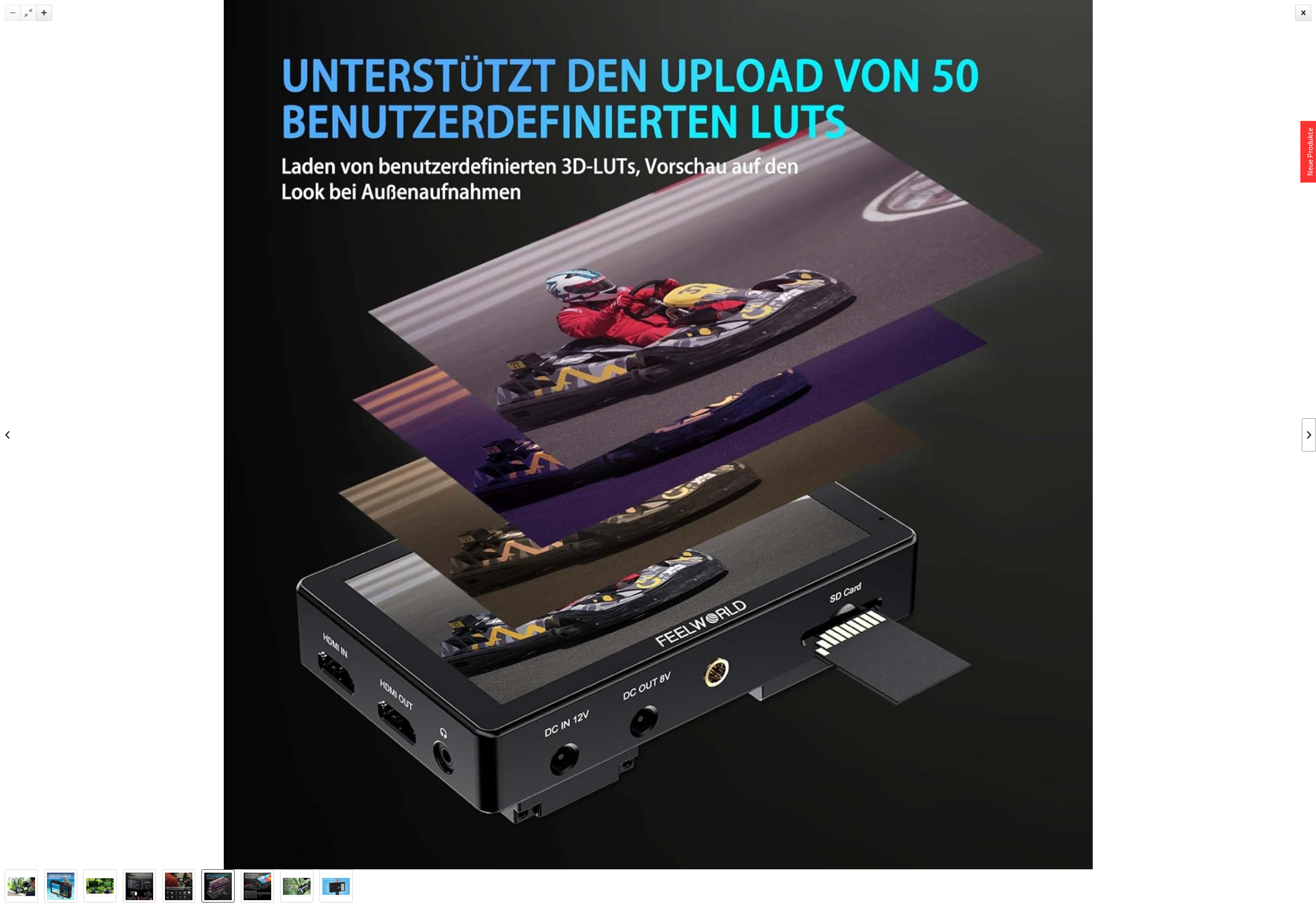
click at [1307, 435] on link at bounding box center [1309, 435] width 14 height 33
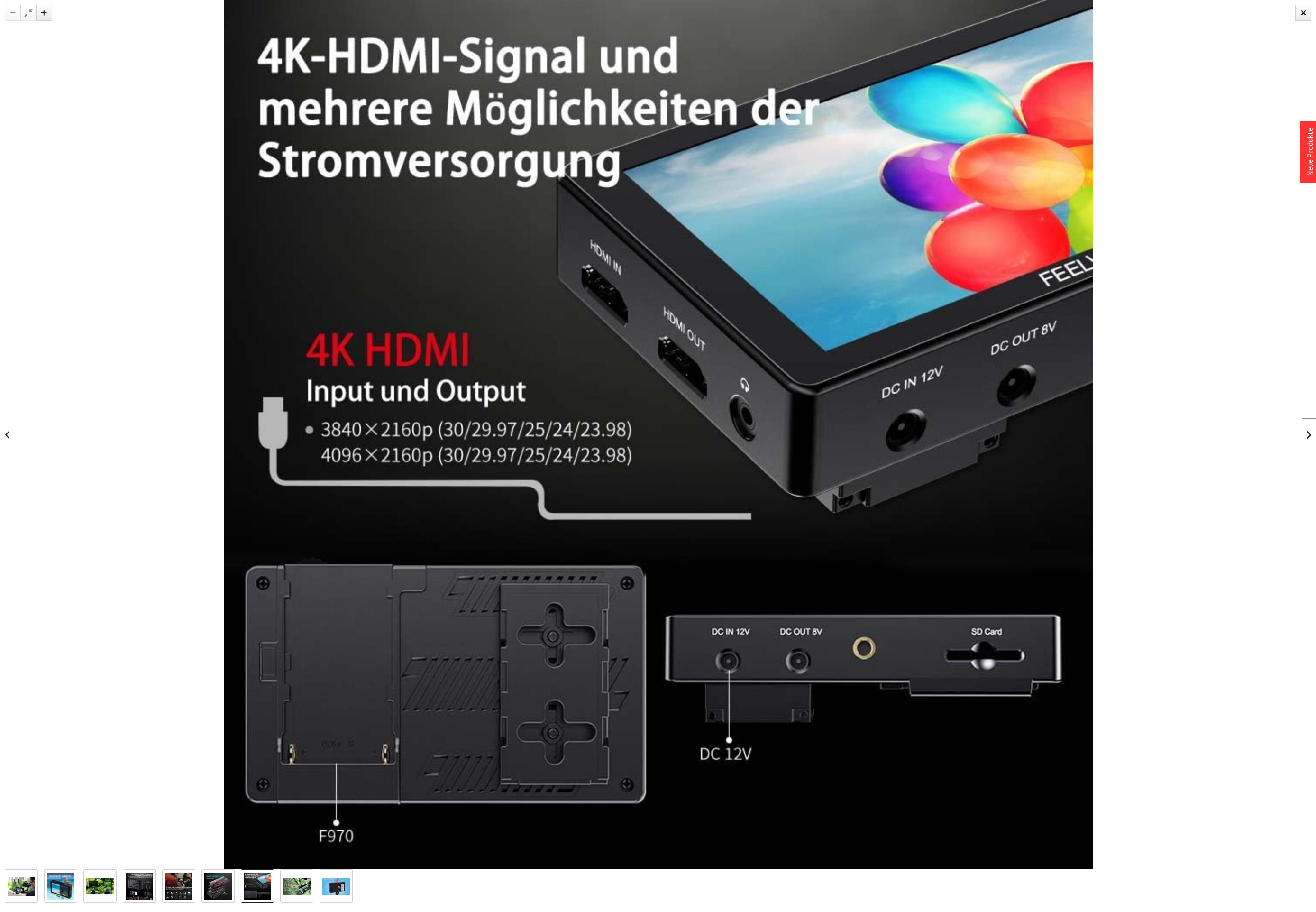
click at [1303, 439] on link at bounding box center [1309, 435] width 14 height 33
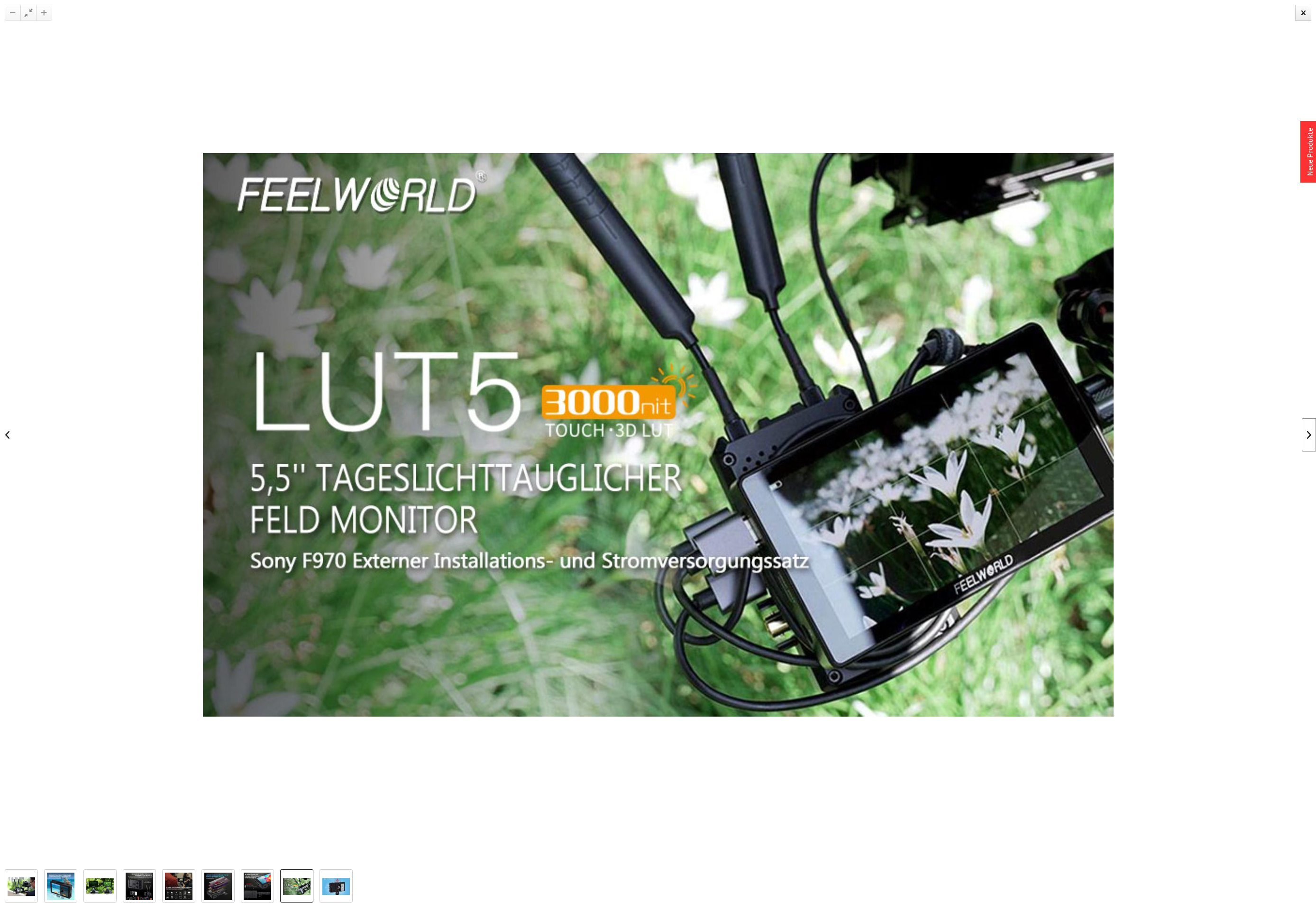
click at [1303, 440] on link at bounding box center [1309, 435] width 14 height 33
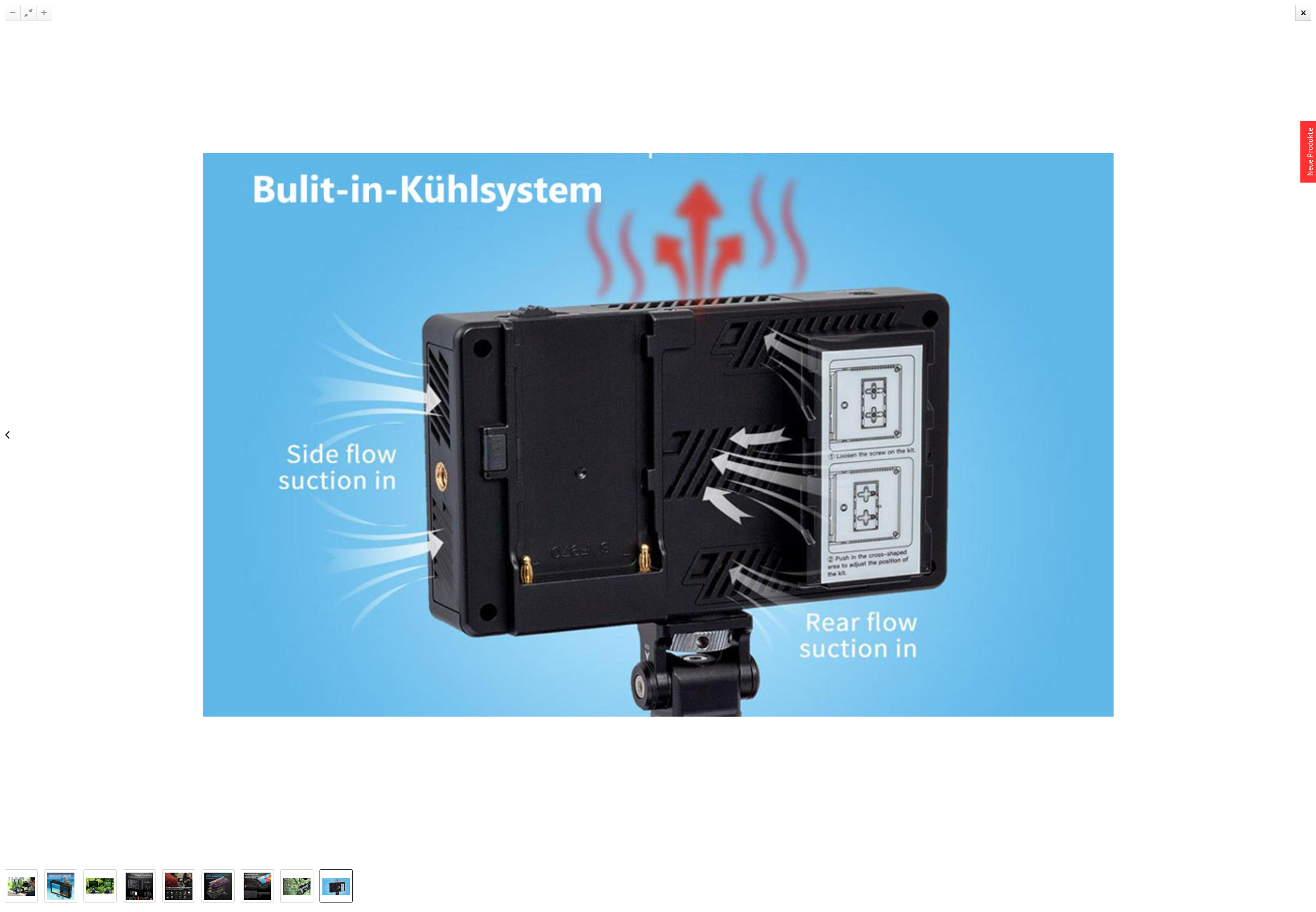
click at [1303, 440] on div at bounding box center [658, 434] width 1316 height 869
